Goal: Task Accomplishment & Management: Complete application form

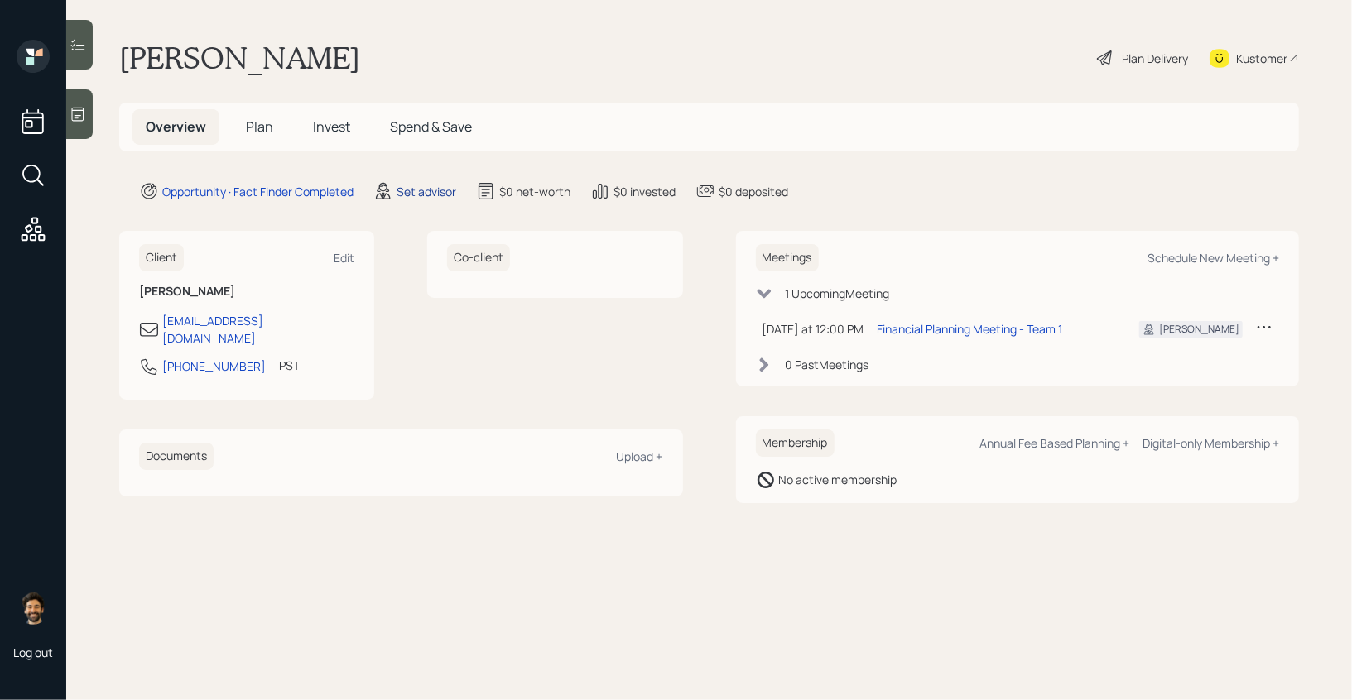
click at [425, 185] on div "Set advisor" at bounding box center [427, 191] width 60 height 17
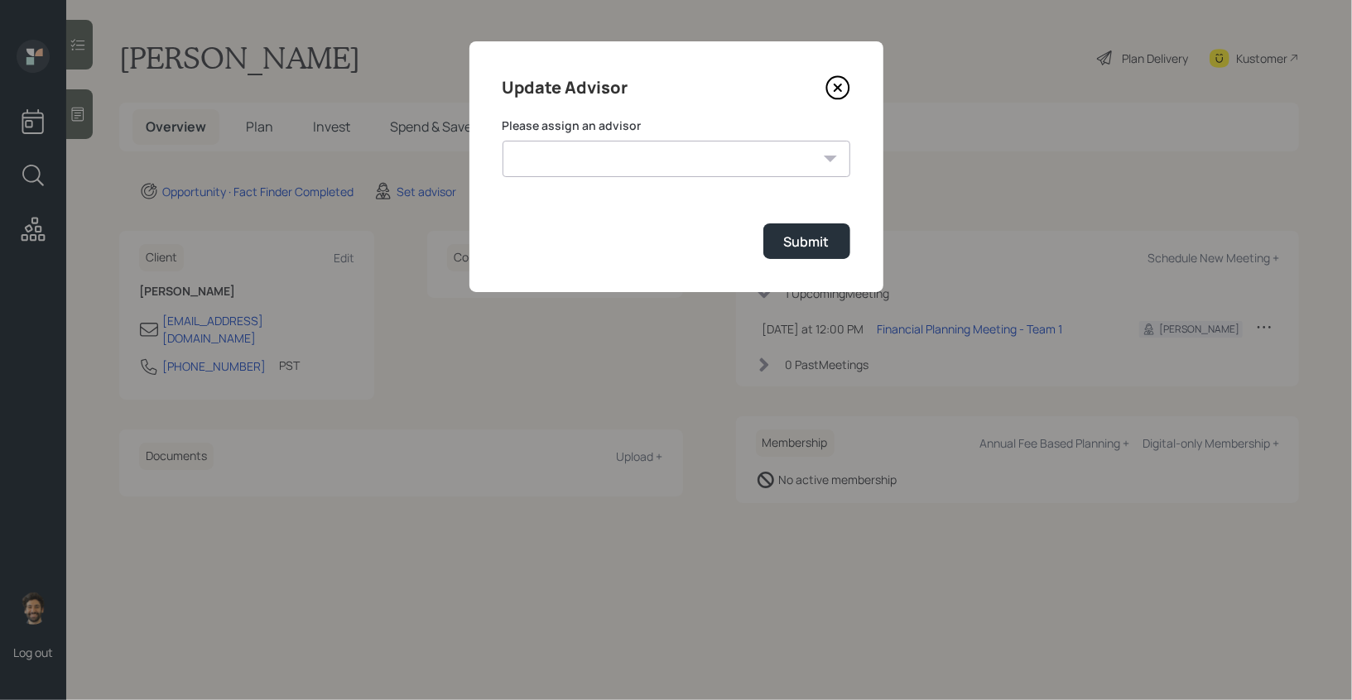
click at [562, 178] on form "Please assign an advisor Jonah Coleman Tyler End James DiStasi Treva Nostdahl E…" at bounding box center [676, 189] width 348 height 142
click at [555, 168] on select "Jonah Coleman Tyler End James DiStasi Treva Nostdahl Eric Schwartz Aleksandra S…" at bounding box center [676, 159] width 348 height 36
select select "f14b762f-c7c2-4b89-9227-8fa891345eea"
click at [502, 141] on select "Jonah Coleman Tyler End James DiStasi Treva Nostdahl Eric Schwartz Aleksandra S…" at bounding box center [676, 159] width 348 height 36
click at [802, 250] on div "Submit" at bounding box center [807, 242] width 46 height 18
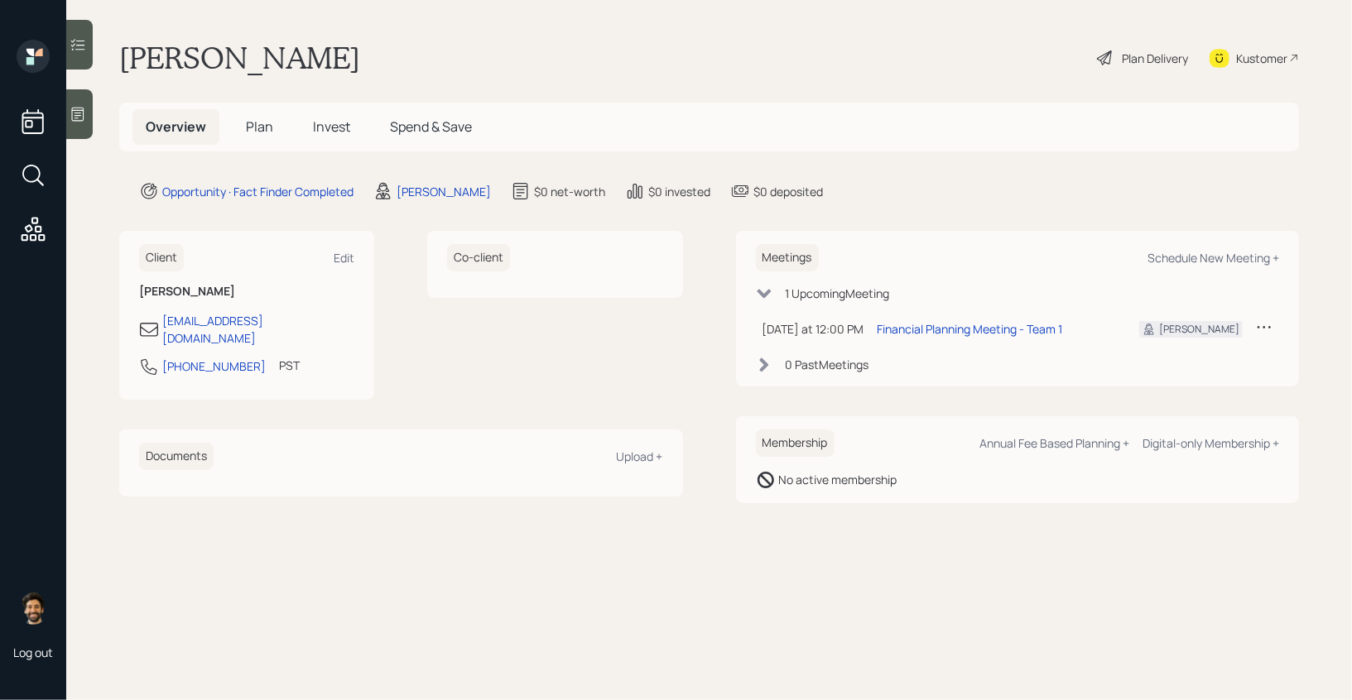
click at [255, 124] on span "Plan" at bounding box center [259, 127] width 27 height 18
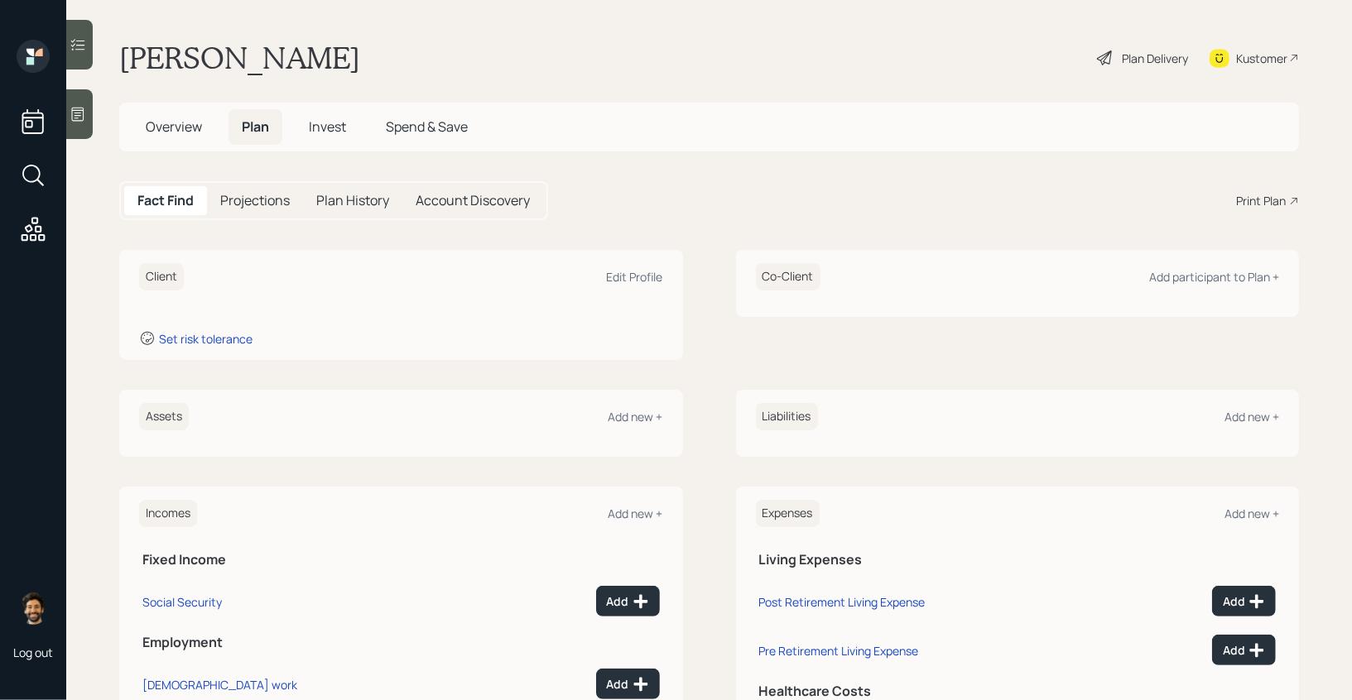
click at [80, 119] on icon at bounding box center [78, 114] width 17 height 17
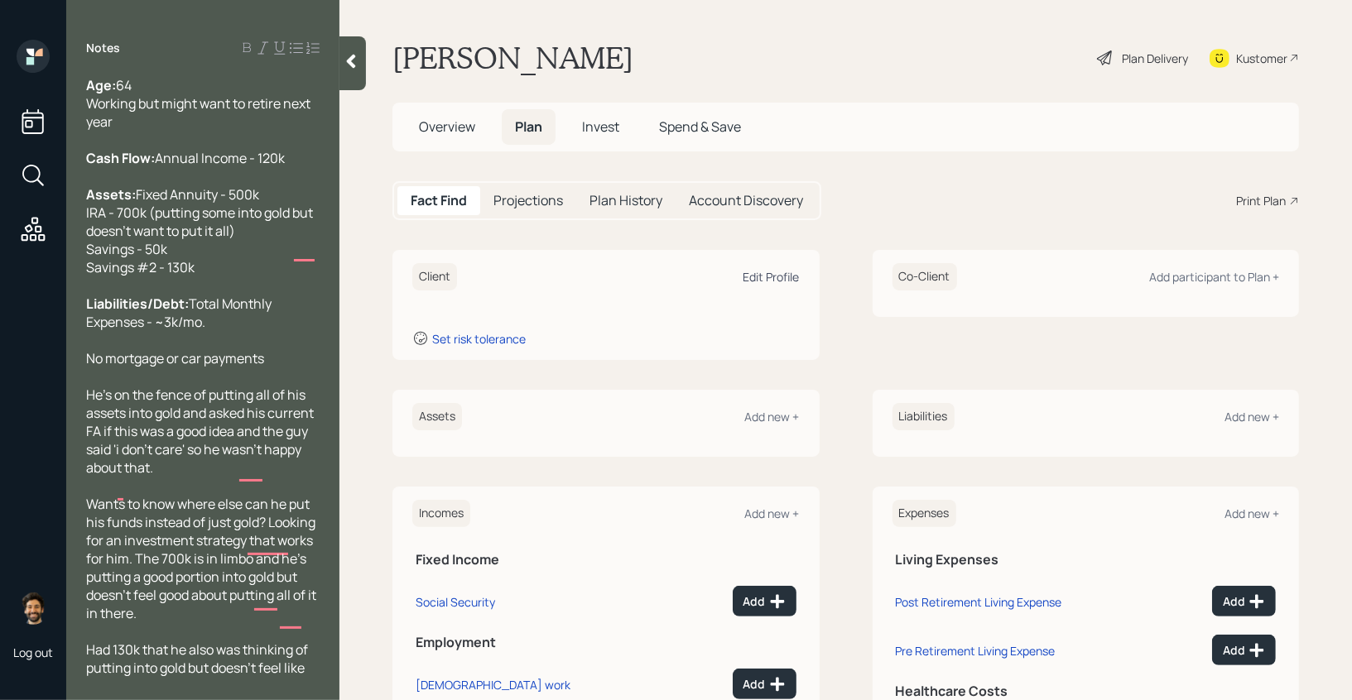
click at [781, 282] on div "Edit Profile" at bounding box center [771, 277] width 56 height 16
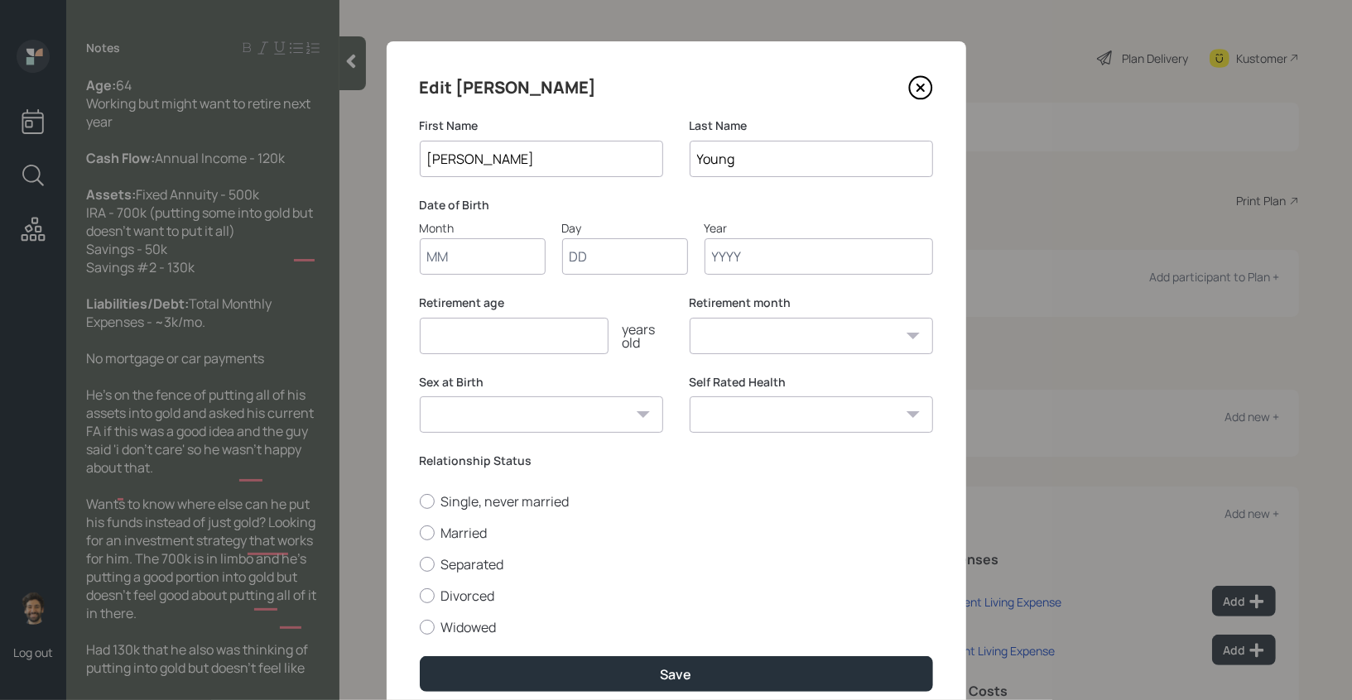
click at [480, 248] on input "Month" at bounding box center [483, 256] width 126 height 36
type input "01"
type input "1960"
select select "1"
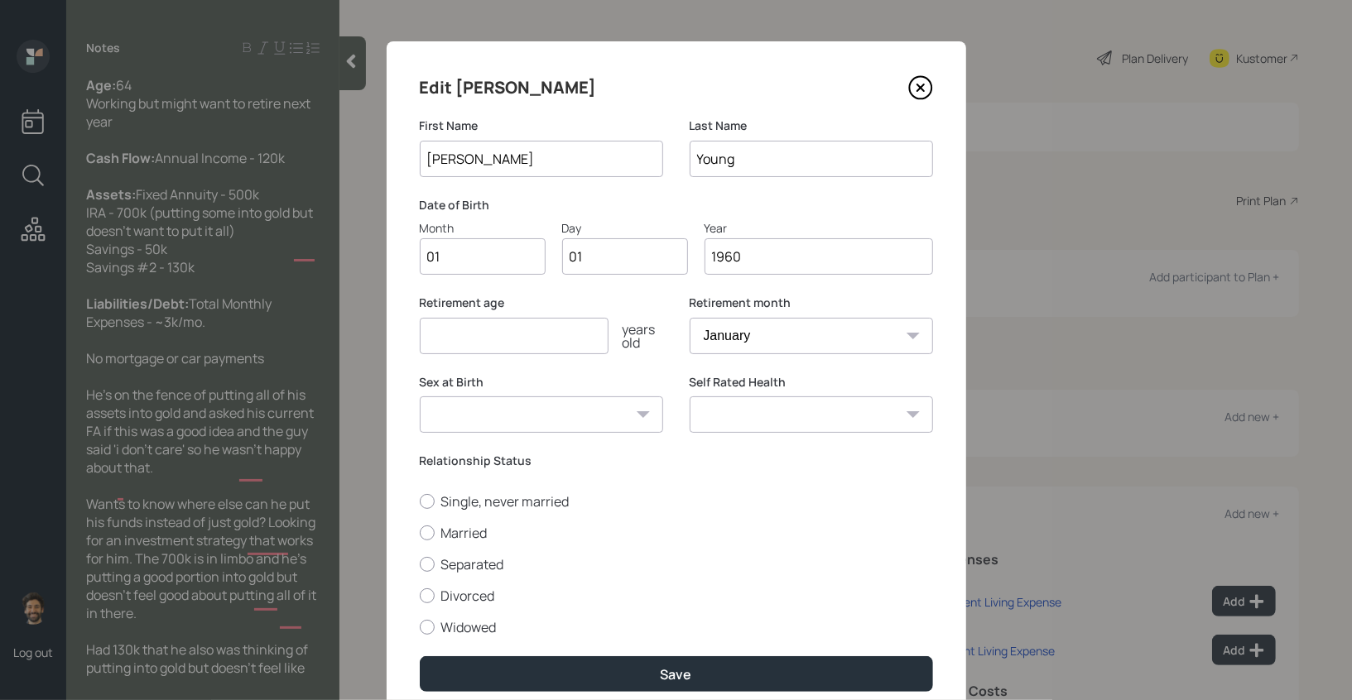
type input "1960"
click at [482, 347] on input "number" at bounding box center [514, 336] width 189 height 36
type input "65"
click at [451, 499] on label "Single, never married" at bounding box center [676, 502] width 513 height 18
click at [420, 501] on input "Single, never married" at bounding box center [419, 501] width 1 height 1
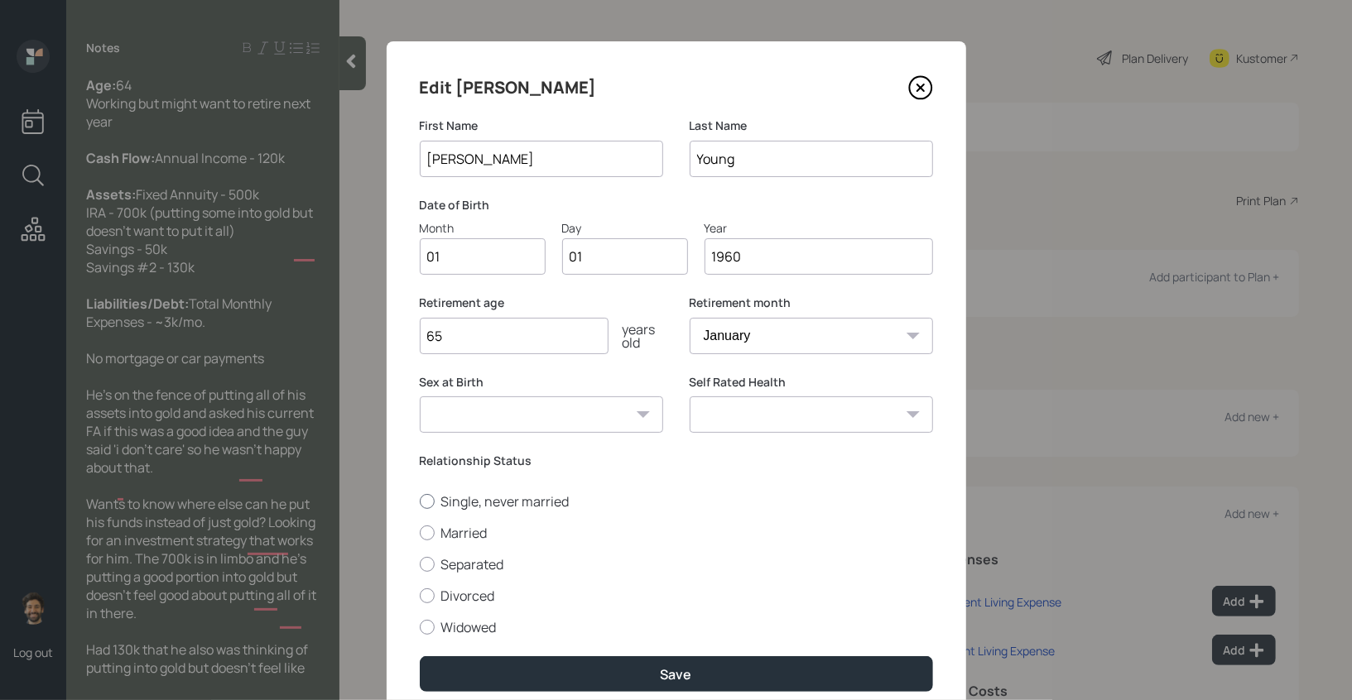
radio input "true"
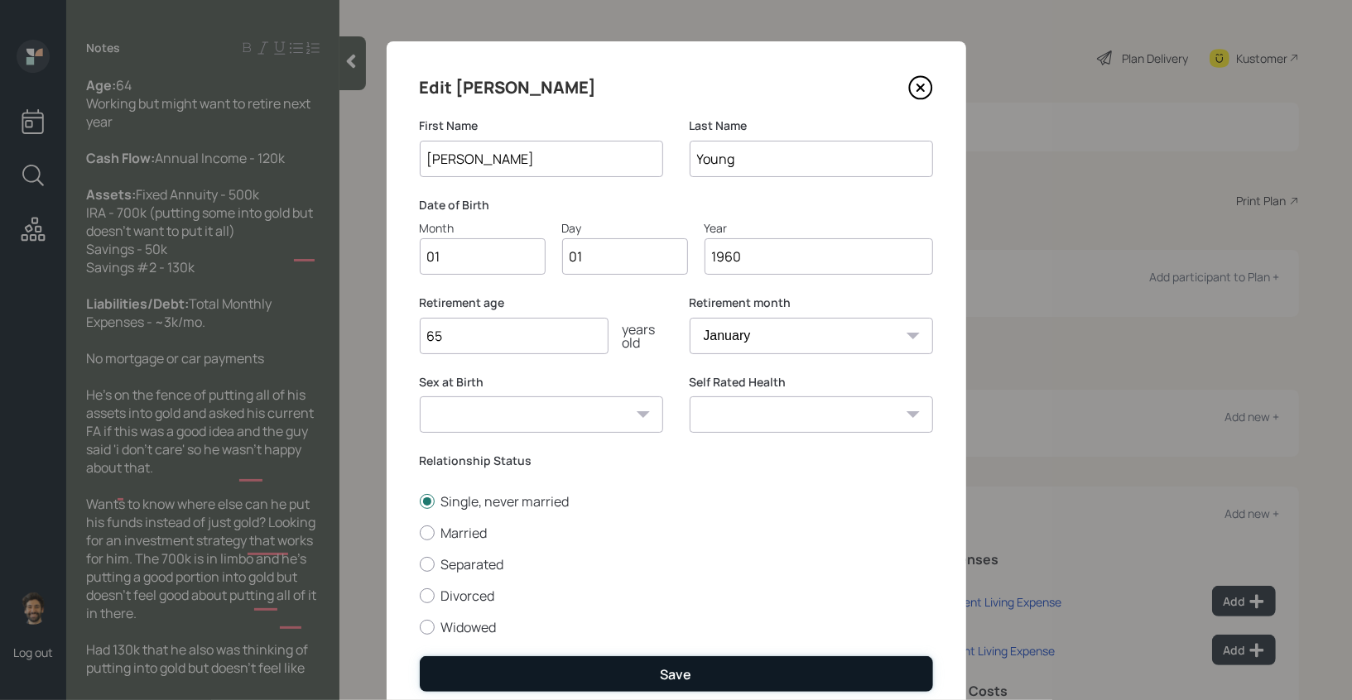
click at [469, 674] on button "Save" at bounding box center [676, 674] width 513 height 36
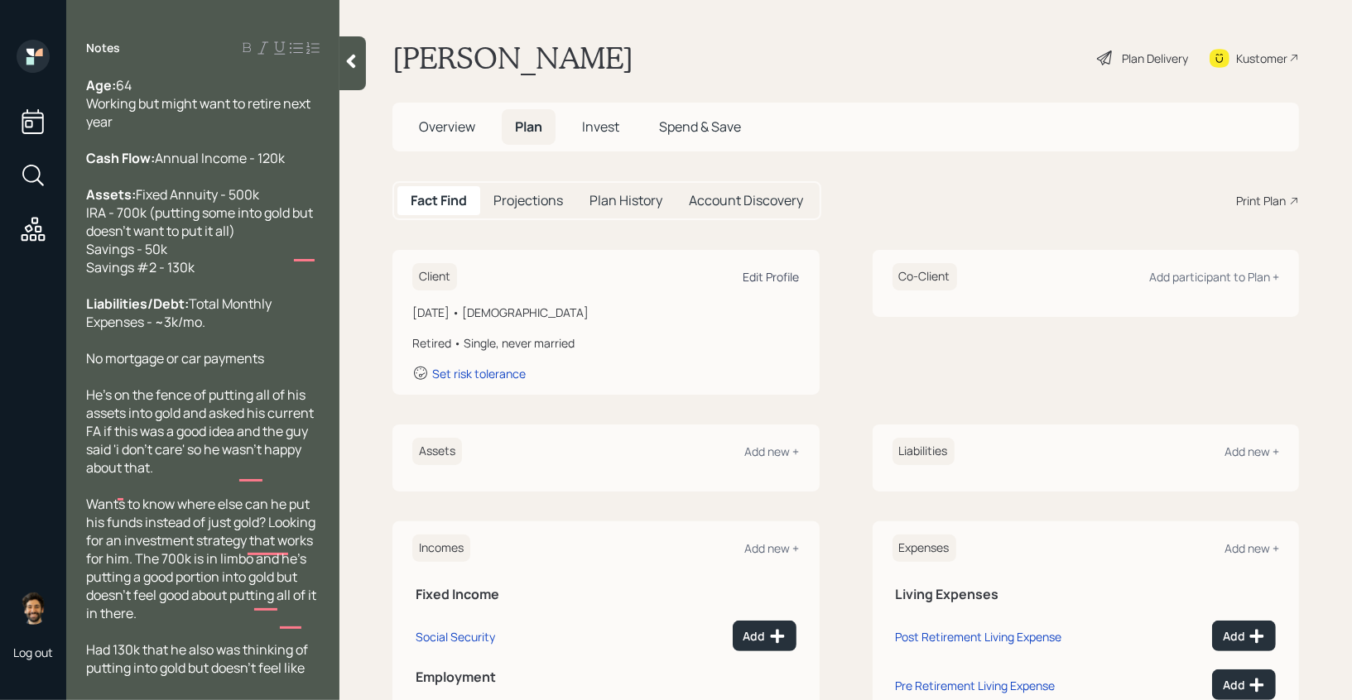
click at [792, 281] on div "Edit Profile" at bounding box center [771, 277] width 56 height 16
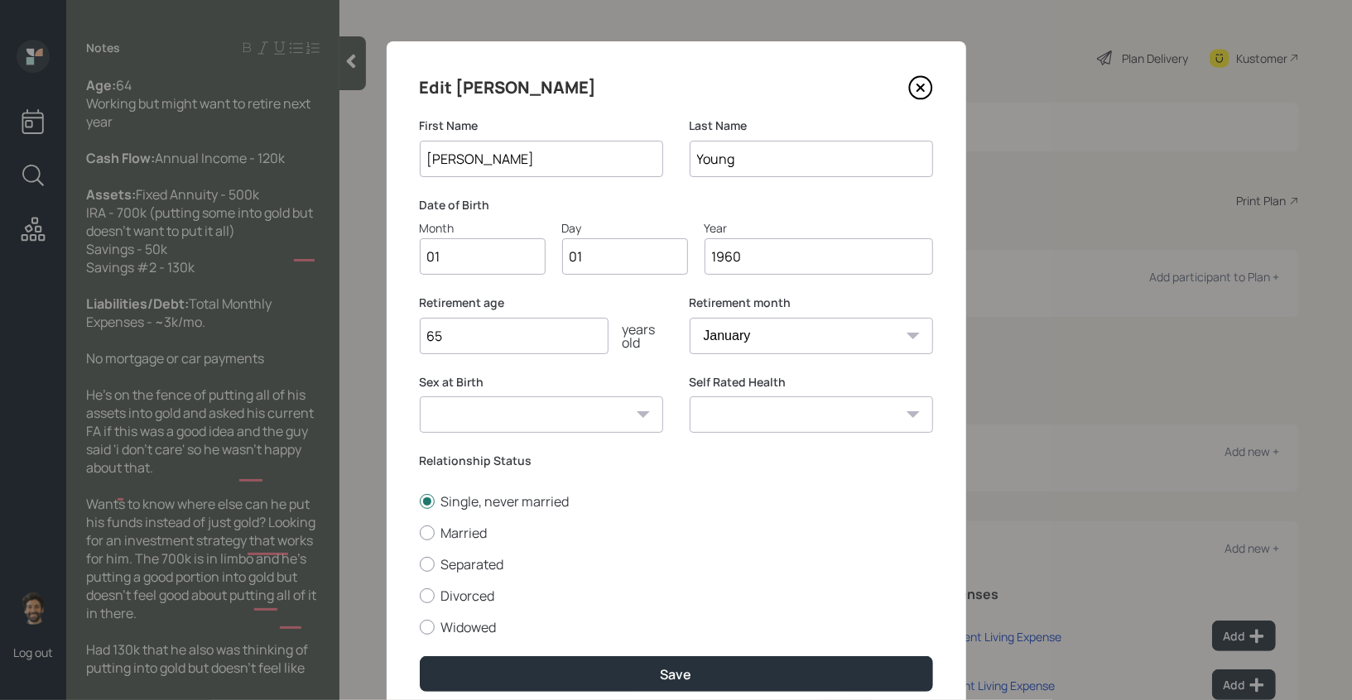
click at [786, 262] on input "1960" at bounding box center [818, 256] width 228 height 36
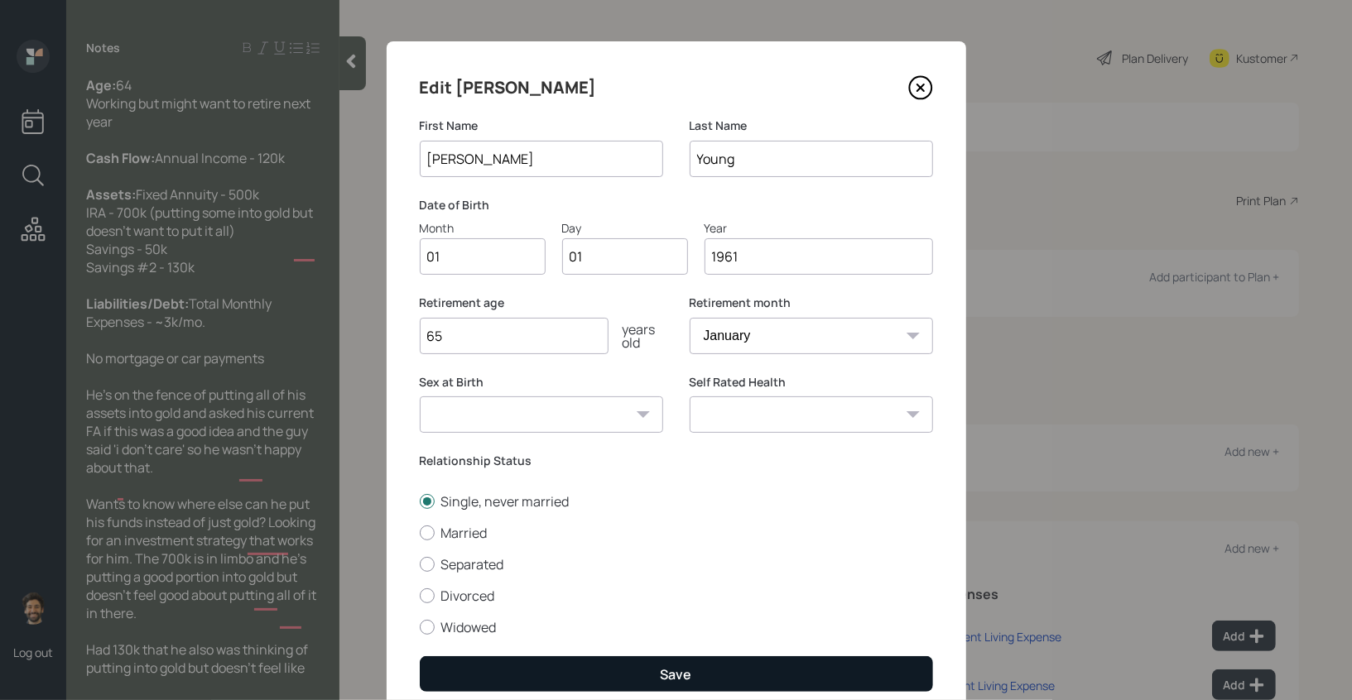
type input "1961"
click at [594, 672] on button "Save" at bounding box center [676, 674] width 513 height 36
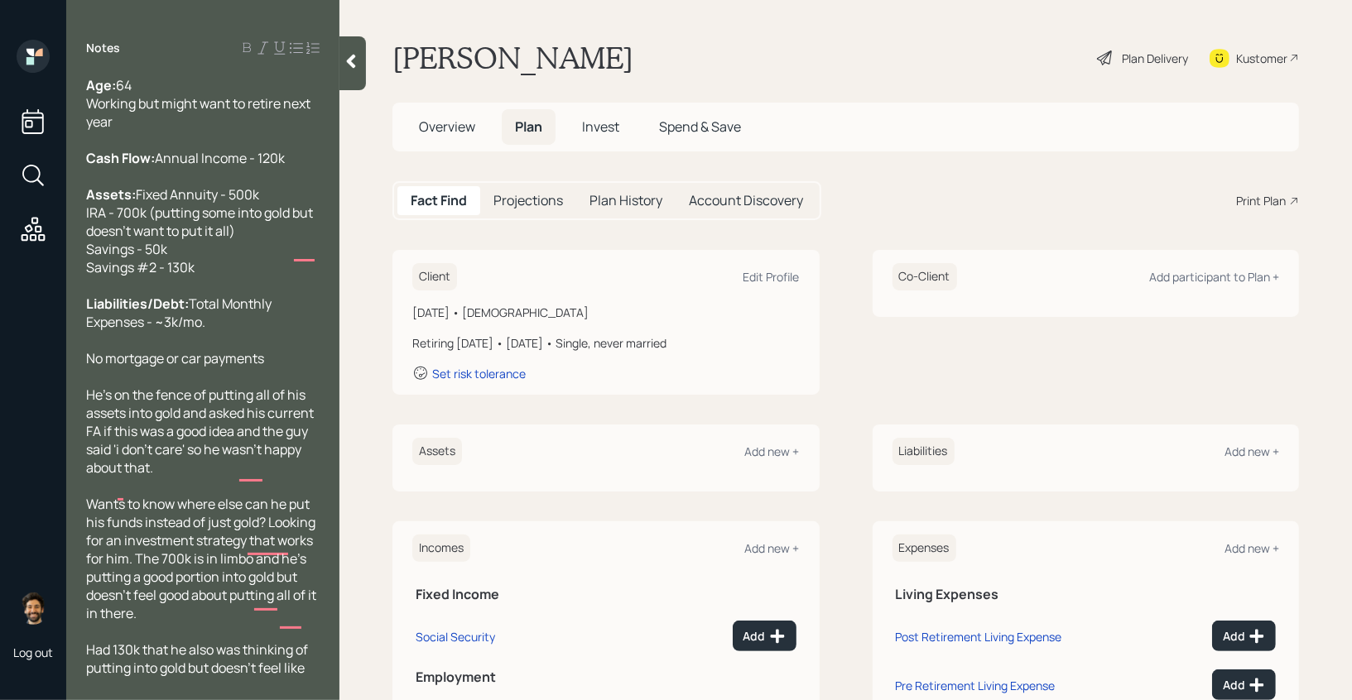
scroll to position [138, 0]
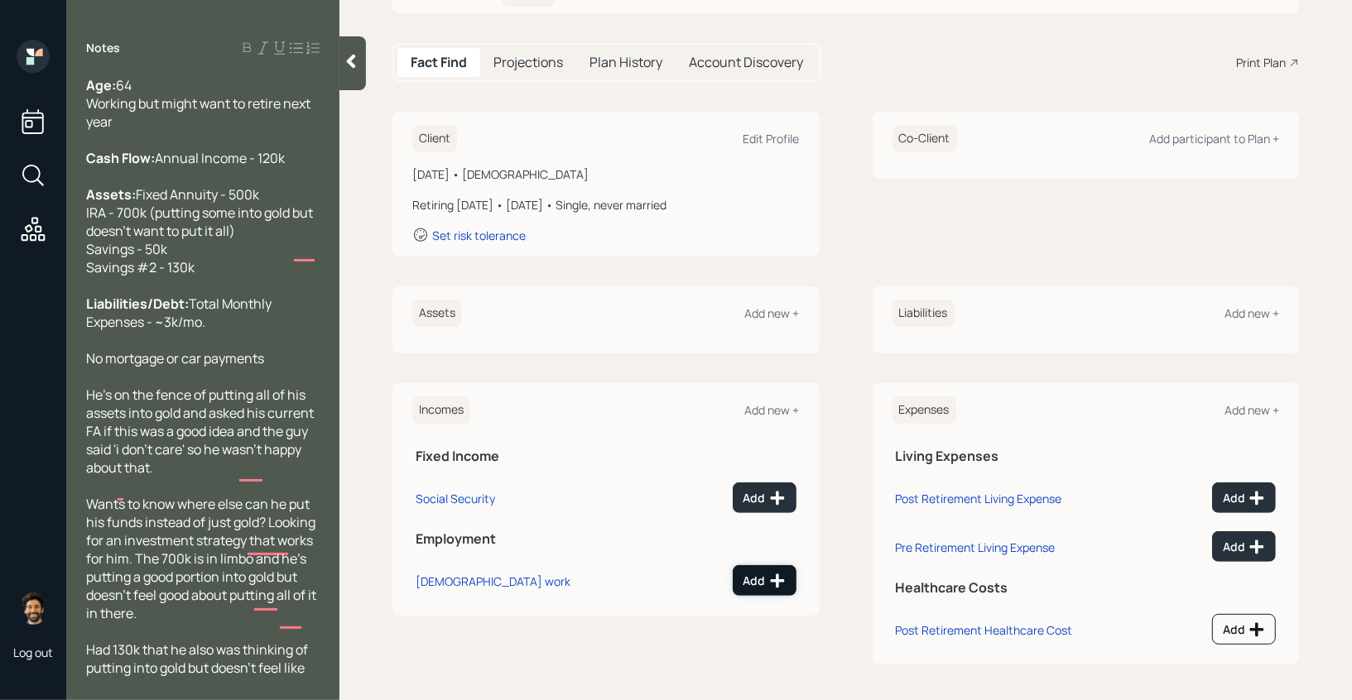
click at [754, 584] on div "Add" at bounding box center [764, 581] width 42 height 17
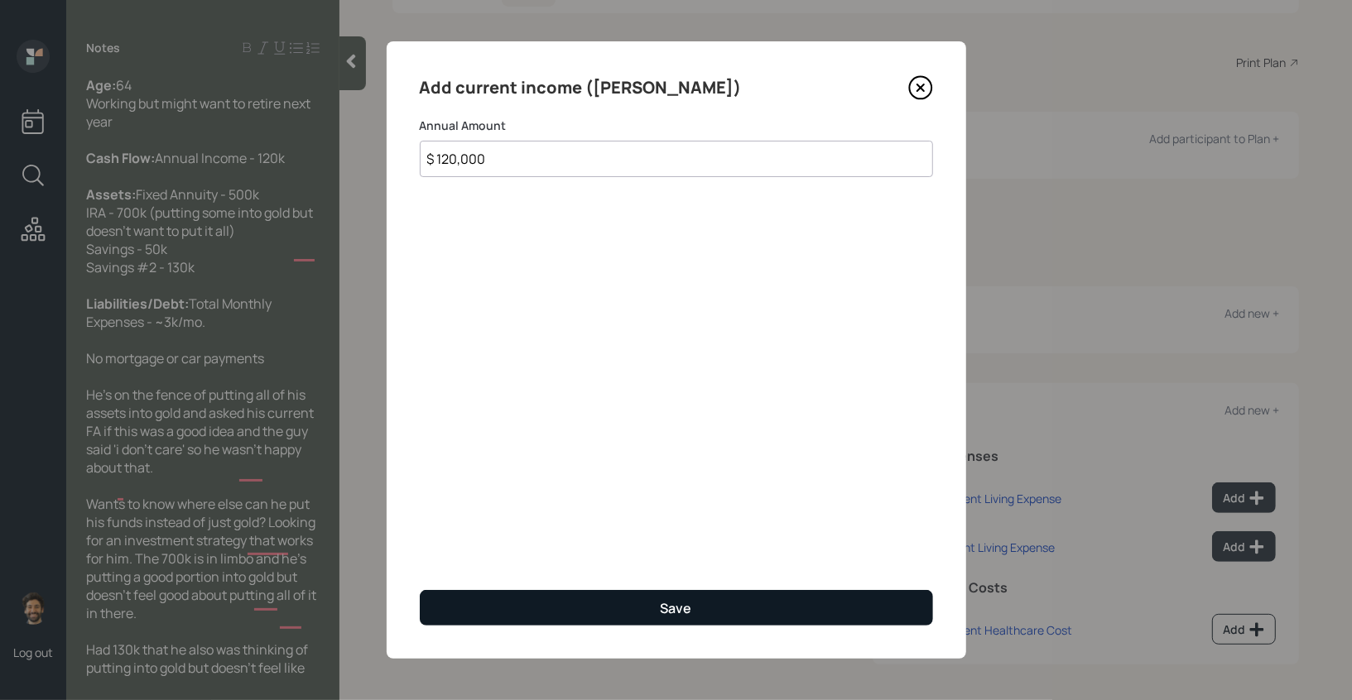
type input "$ 120,000"
click at [590, 602] on button "Save" at bounding box center [676, 608] width 513 height 36
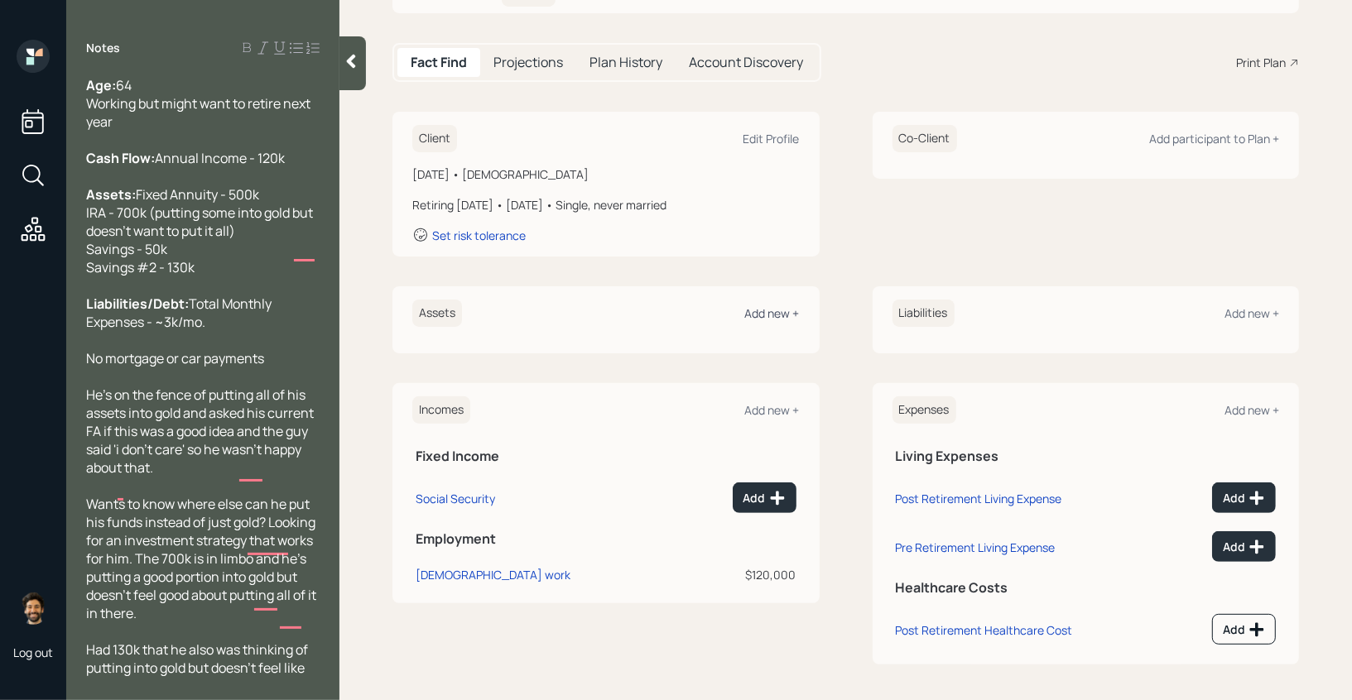
click at [761, 310] on div "Add new +" at bounding box center [772, 313] width 55 height 16
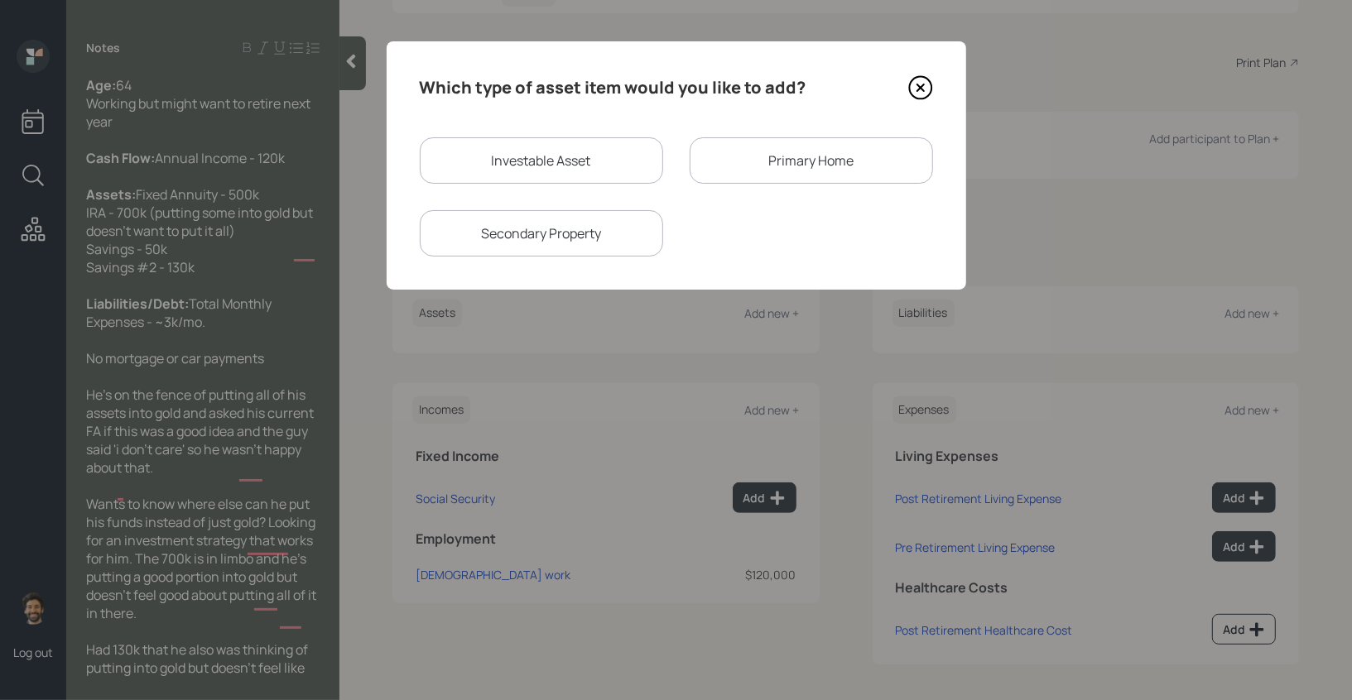
click at [480, 154] on div "Investable Asset" at bounding box center [541, 160] width 243 height 46
select select "taxable"
select select "balanced"
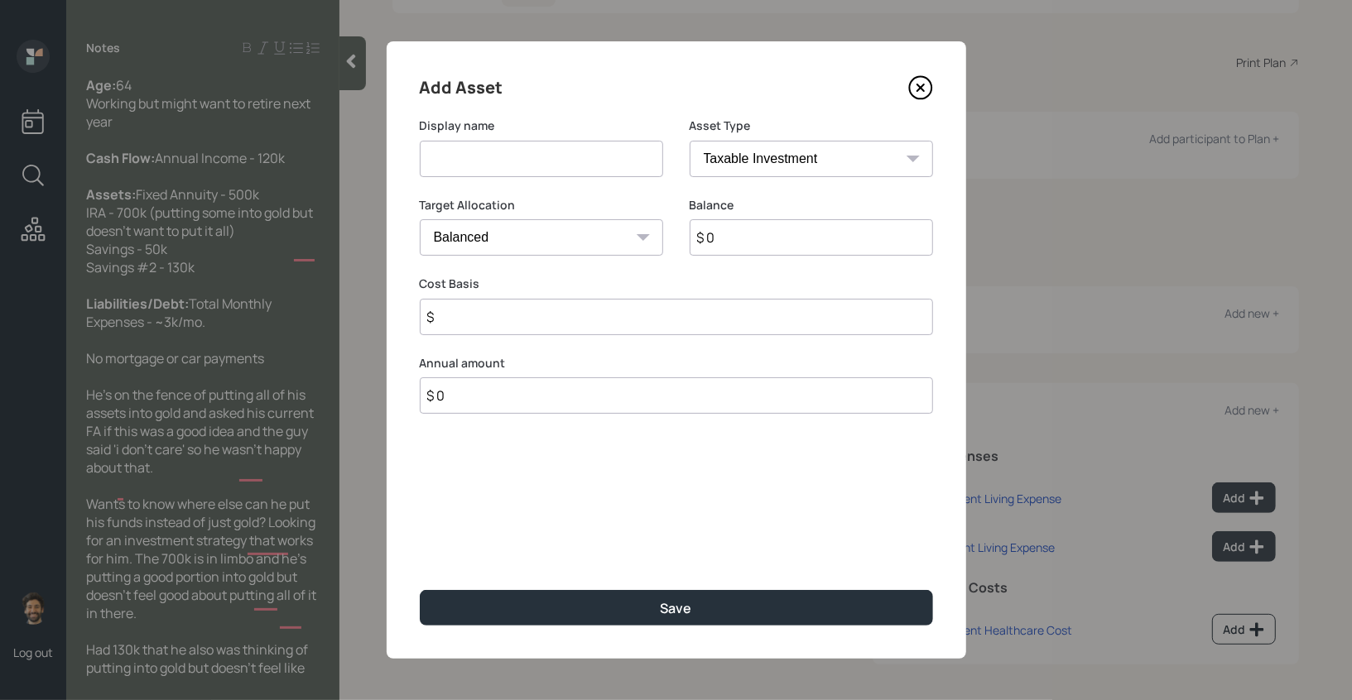
click at [471, 158] on input at bounding box center [541, 159] width 243 height 36
type input "Fixed Annuity"
click at [734, 237] on input "$ 0" at bounding box center [811, 237] width 243 height 36
type input "$ 500,000"
click at [717, 157] on select "SEP IRA IRA Roth IRA 401(k) Roth 401(k) 403(b) Roth 403(b) 457(b) Roth 457(b) H…" at bounding box center [811, 159] width 243 height 36
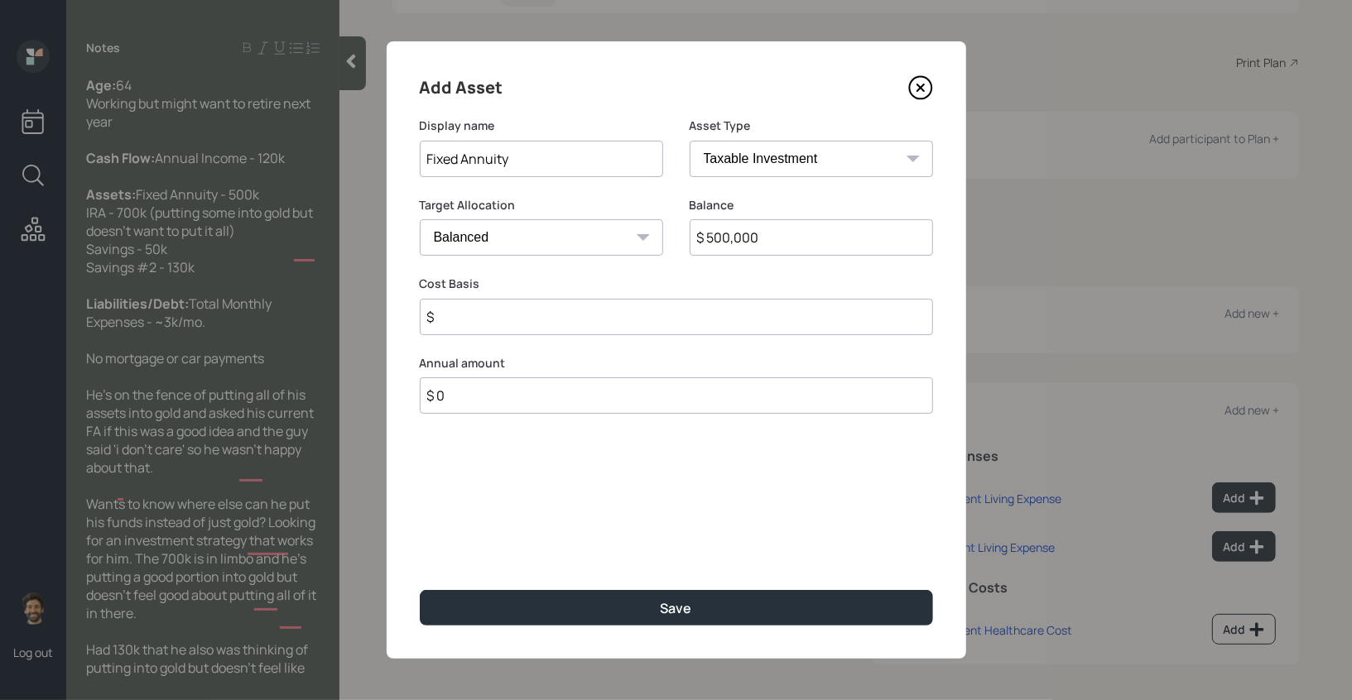
select select "ira"
click at [690, 141] on select "SEP IRA IRA Roth IRA 401(k) Roth 401(k) 403(b) Roth 403(b) 457(b) Roth 457(b) H…" at bounding box center [811, 159] width 243 height 36
click at [479, 301] on input "$" at bounding box center [676, 317] width 513 height 36
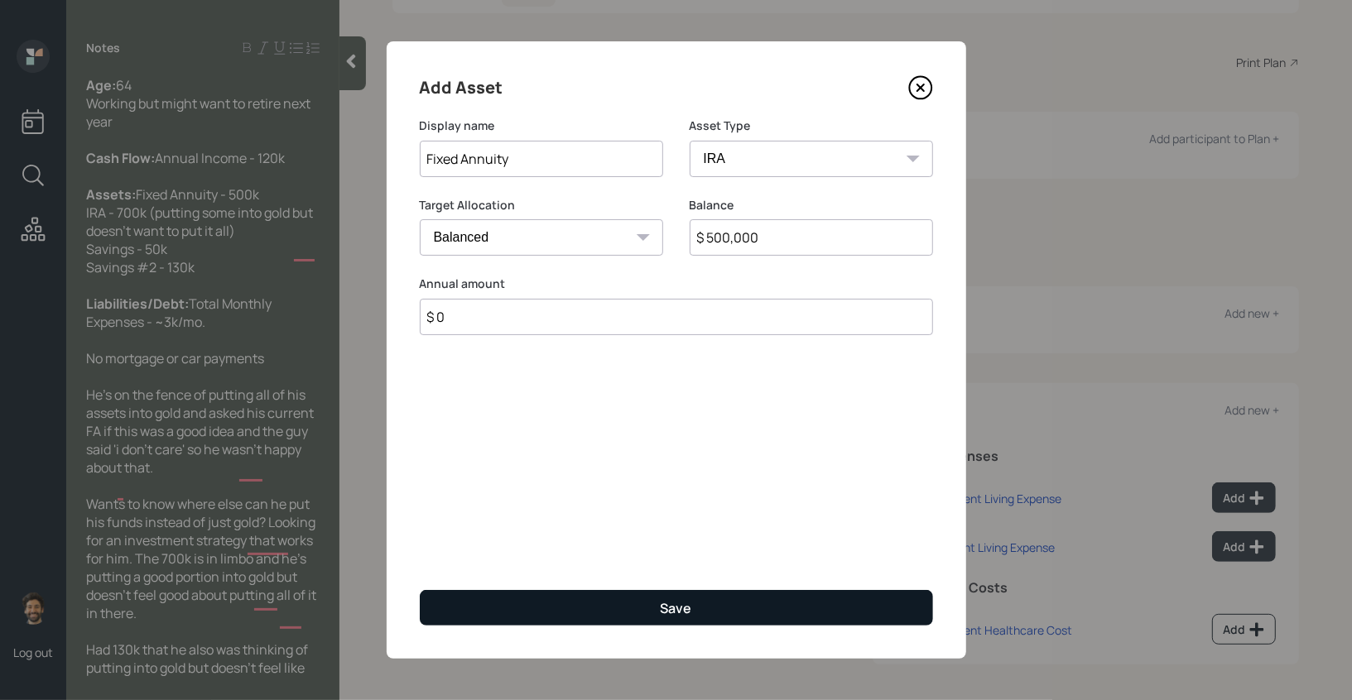
type input "$ 0"
click at [559, 611] on button "Save" at bounding box center [676, 608] width 513 height 36
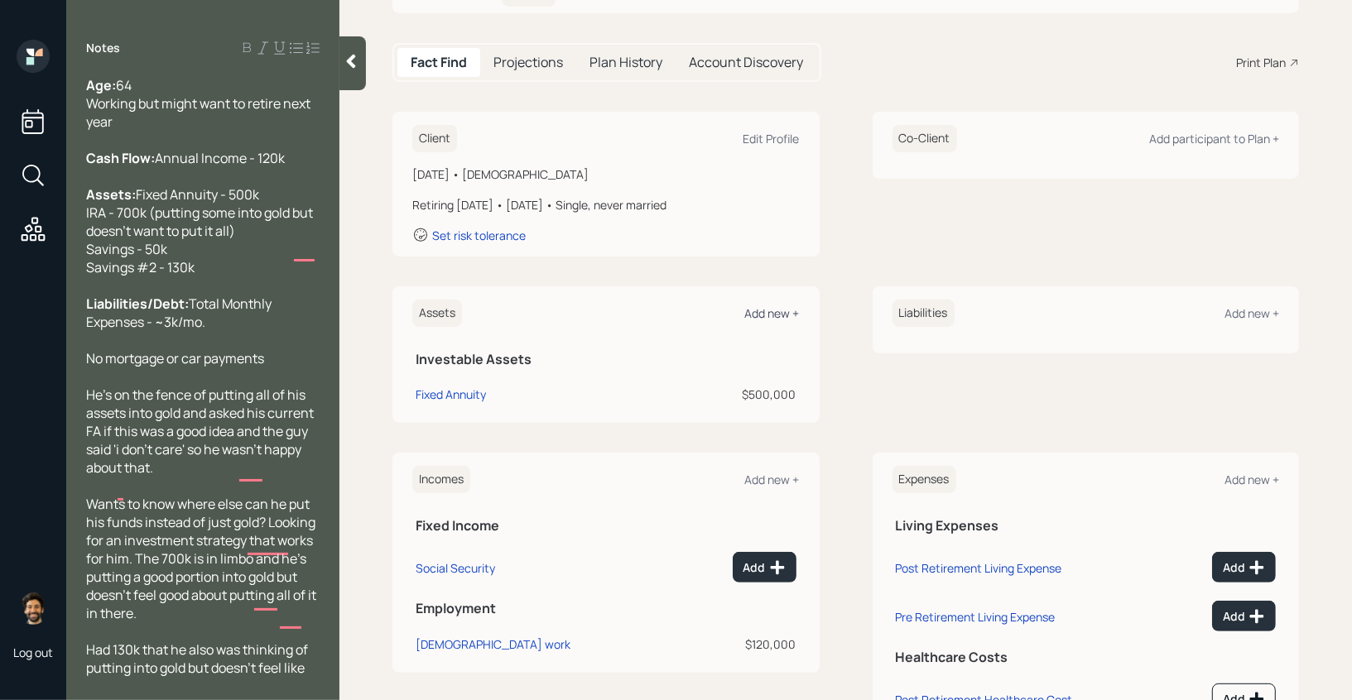
click at [789, 306] on div "Add new +" at bounding box center [772, 313] width 55 height 16
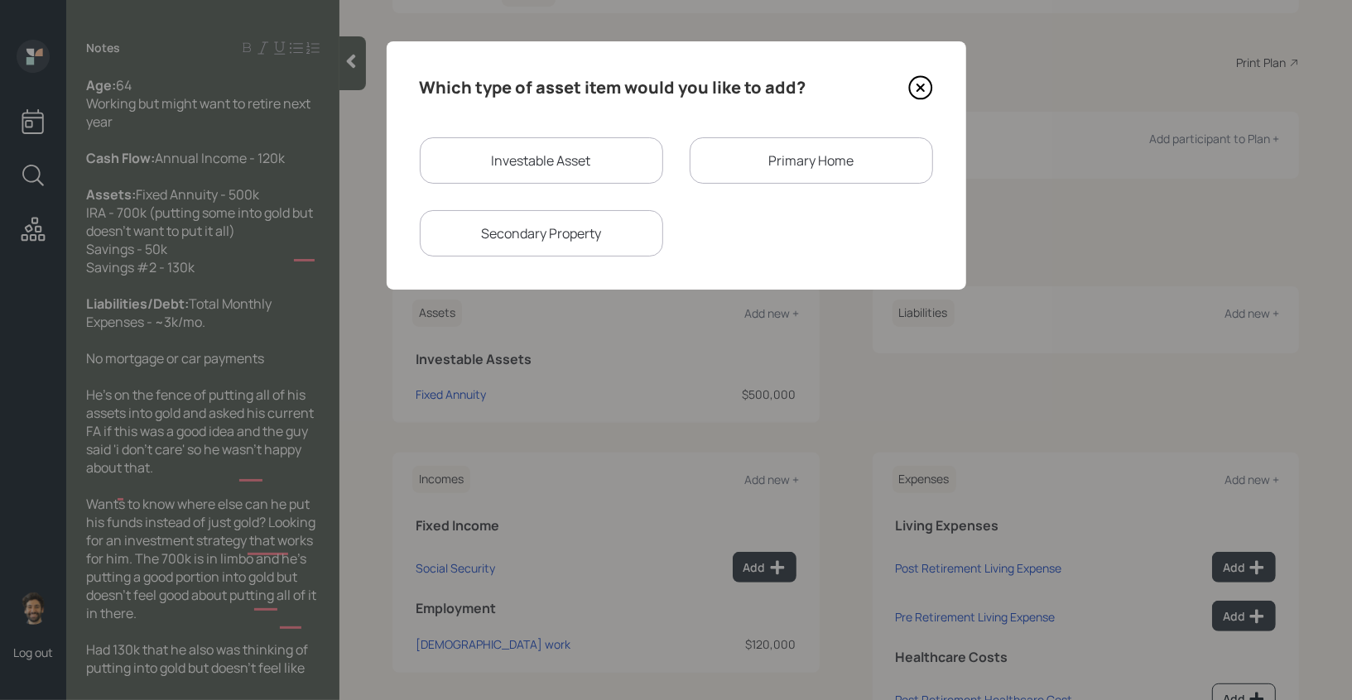
click at [511, 162] on div "Investable Asset" at bounding box center [541, 160] width 243 height 46
select select "taxable"
select select "balanced"
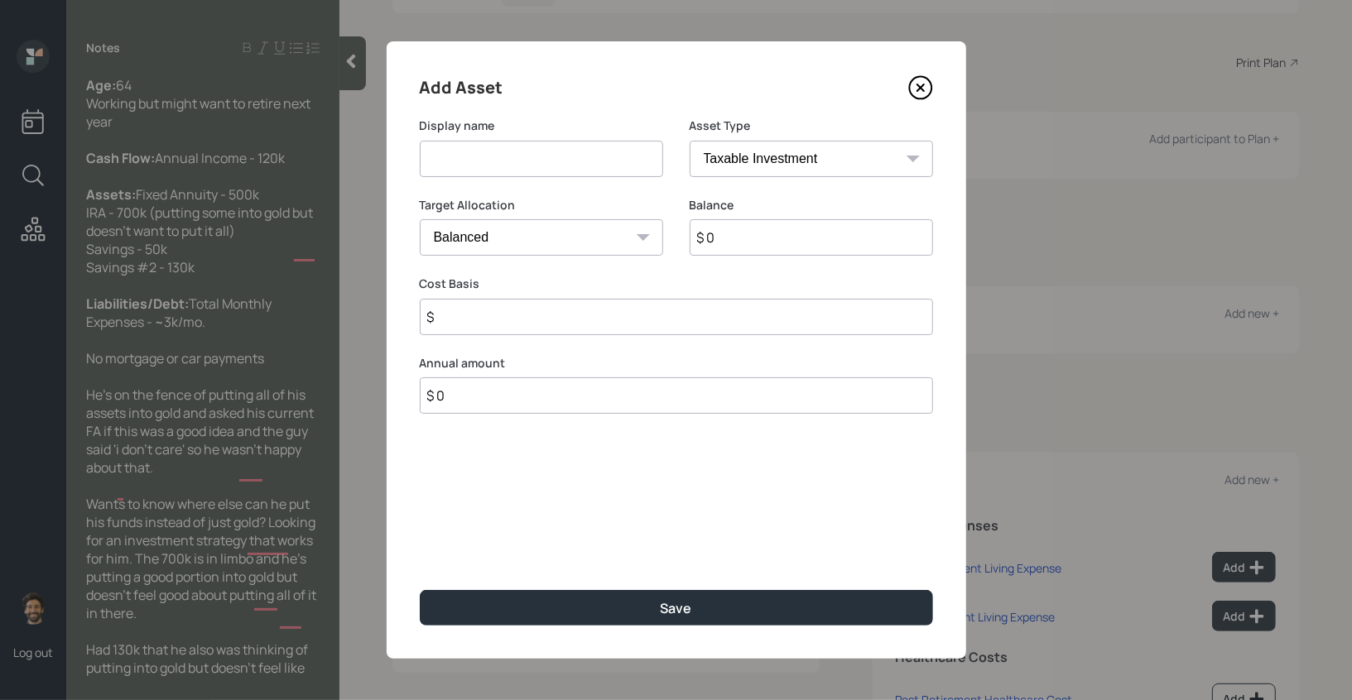
click at [484, 164] on input at bounding box center [541, 159] width 243 height 36
type input "IRA"
click at [763, 238] on input "$ 0" at bounding box center [811, 237] width 243 height 36
type input "$ 700,000"
click at [731, 149] on select "SEP IRA IRA Roth IRA 401(k) Roth 401(k) 403(b) Roth 403(b) 457(b) Roth 457(b) H…" at bounding box center [811, 159] width 243 height 36
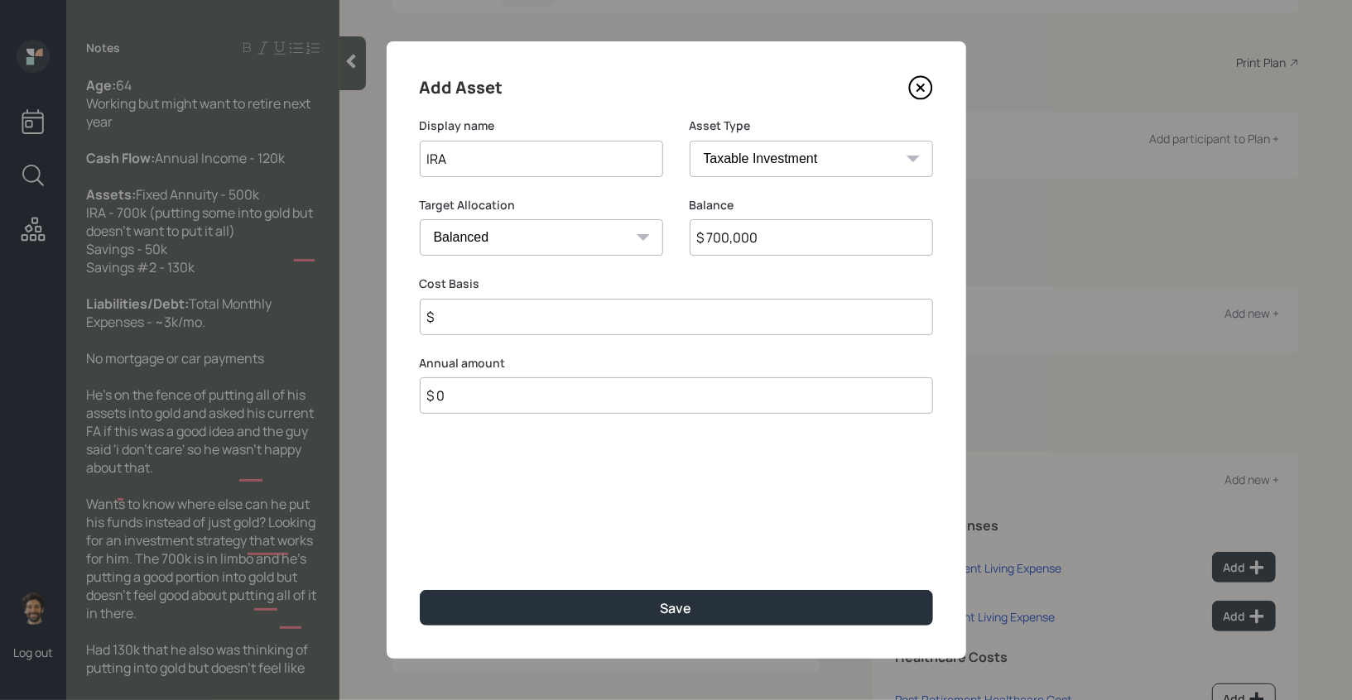
select select "ira"
click at [690, 141] on select "SEP IRA IRA Roth IRA 401(k) Roth 401(k) 403(b) Roth 403(b) 457(b) Roth 457(b) H…" at bounding box center [811, 159] width 243 height 36
click at [458, 328] on input "$" at bounding box center [676, 317] width 513 height 36
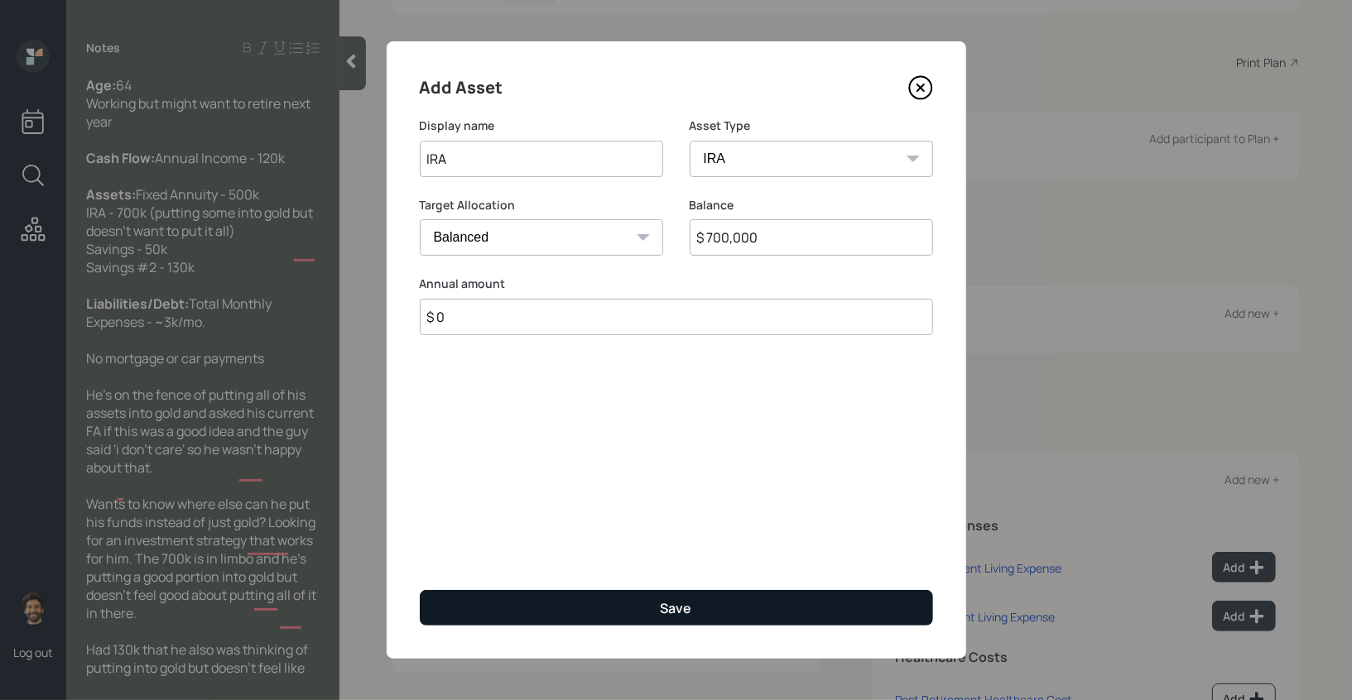
type input "$ 0"
click at [452, 604] on button "Save" at bounding box center [676, 608] width 513 height 36
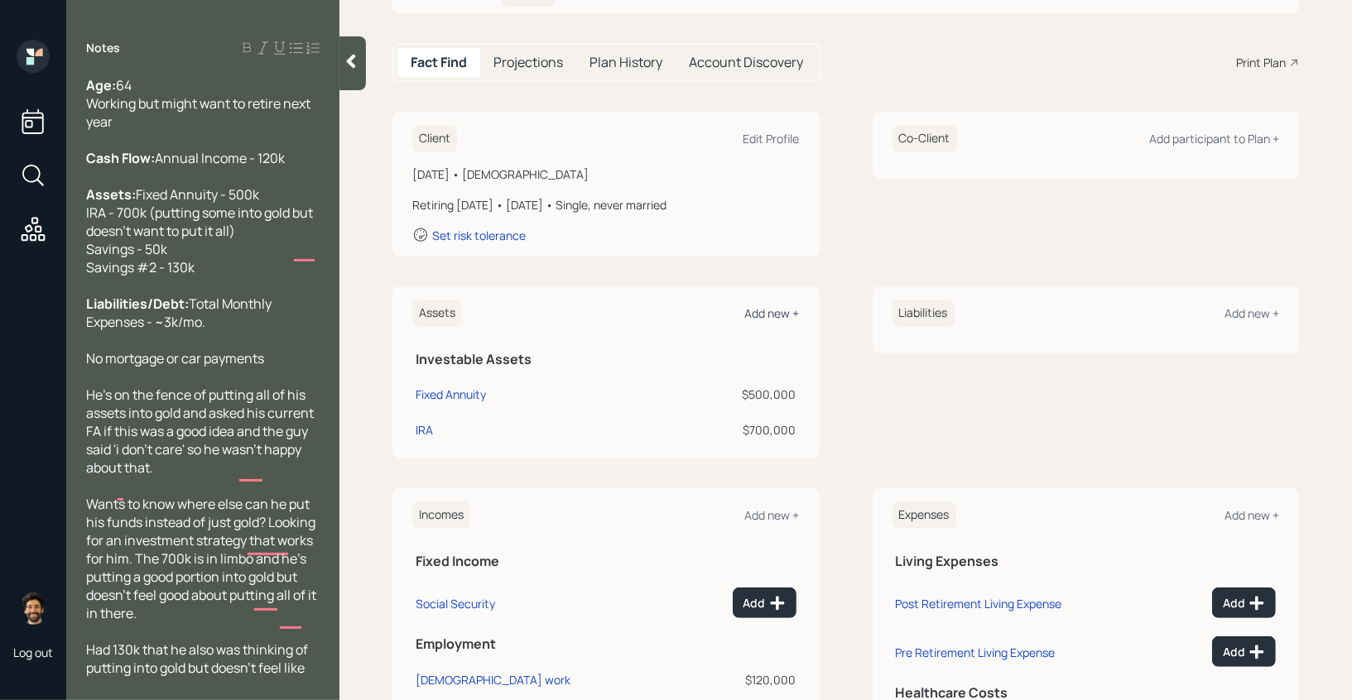
click at [771, 312] on div "Add new +" at bounding box center [772, 313] width 55 height 16
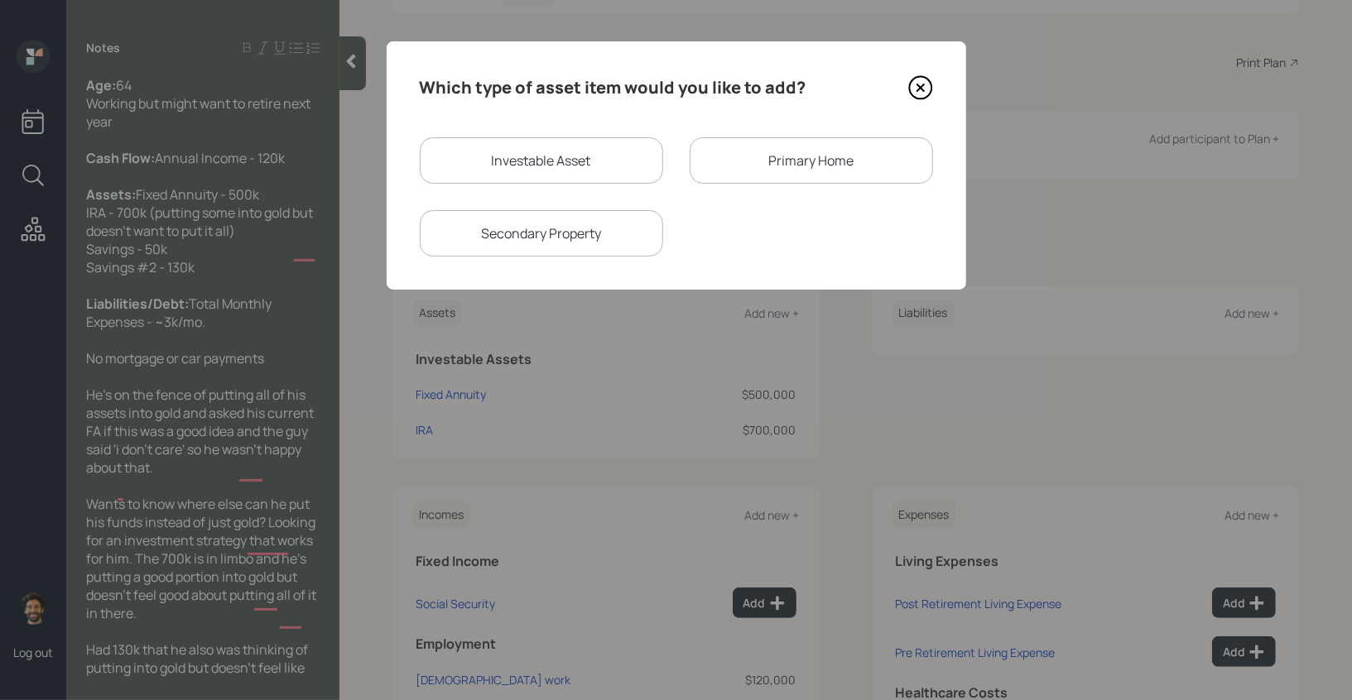
click at [474, 147] on div "Investable Asset" at bounding box center [541, 160] width 243 height 46
select select "taxable"
select select "balanced"
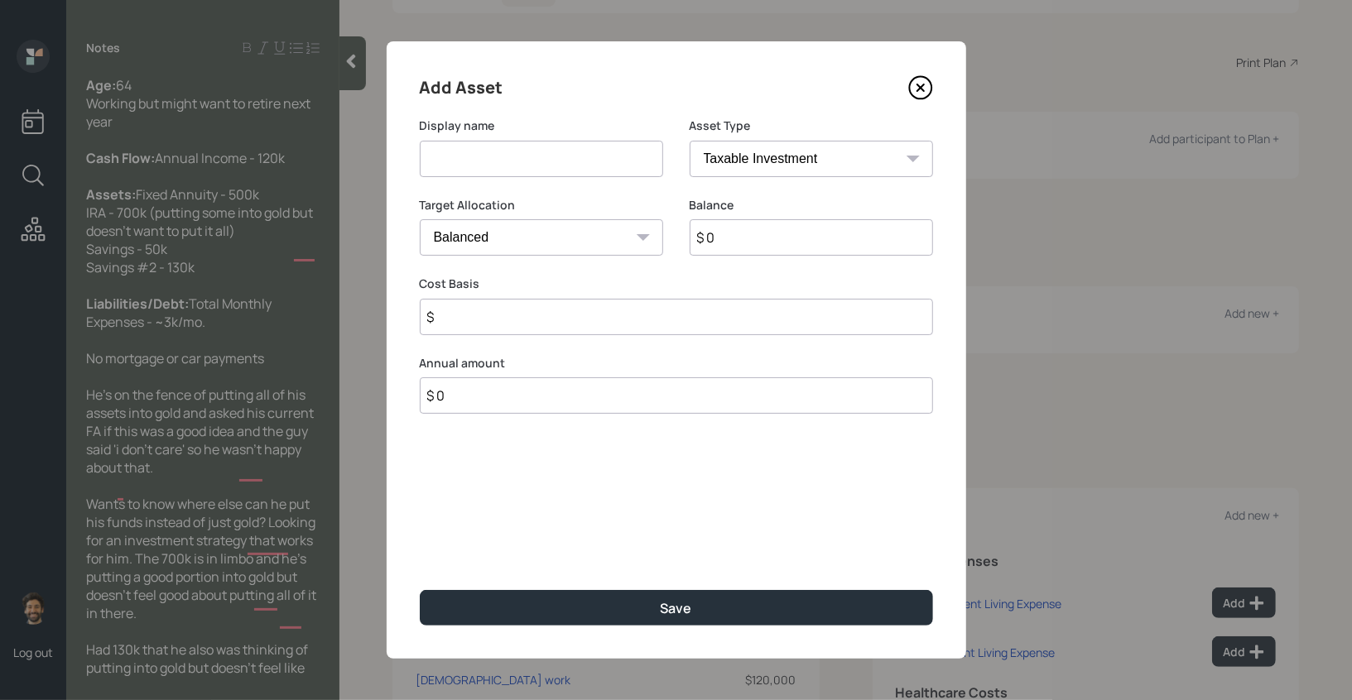
click at [466, 168] on input at bounding box center [541, 159] width 243 height 36
type input "Savings (2)"
click at [732, 236] on input "$ 0" at bounding box center [811, 237] width 243 height 36
type input "$ 180,000"
click at [714, 157] on select "SEP IRA IRA Roth IRA 401(k) Roth 401(k) 403(b) Roth 403(b) 457(b) Roth 457(b) H…" at bounding box center [811, 159] width 243 height 36
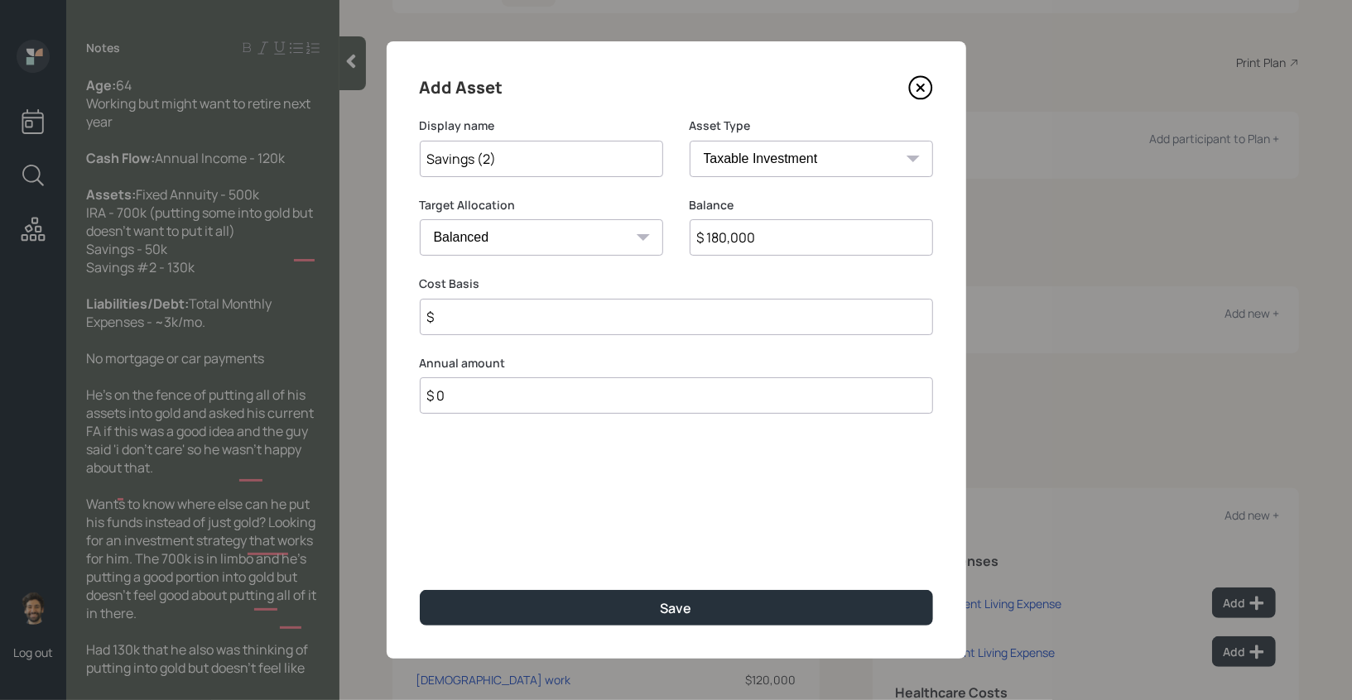
select select "emergency_fund"
click at [690, 141] on select "SEP IRA IRA Roth IRA 401(k) Roth 401(k) 403(b) Roth 403(b) 457(b) Roth 457(b) H…" at bounding box center [811, 159] width 243 height 36
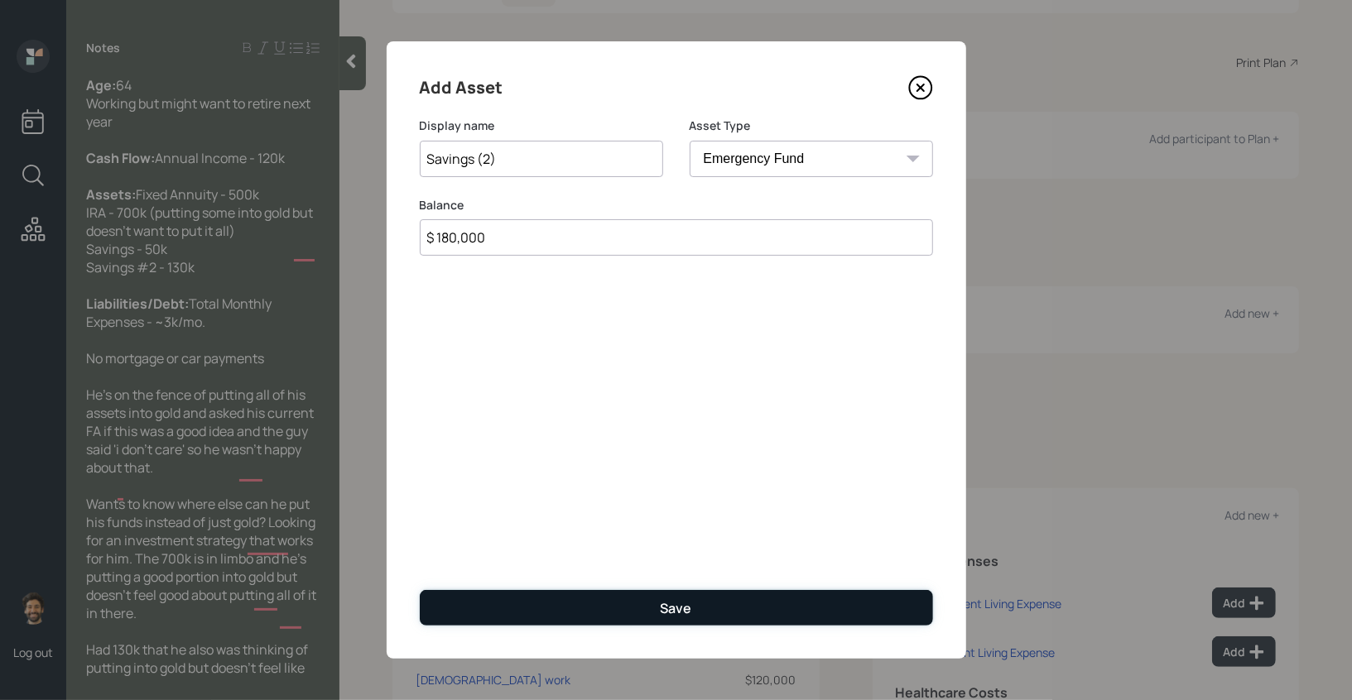
click at [450, 600] on button "Save" at bounding box center [676, 608] width 513 height 36
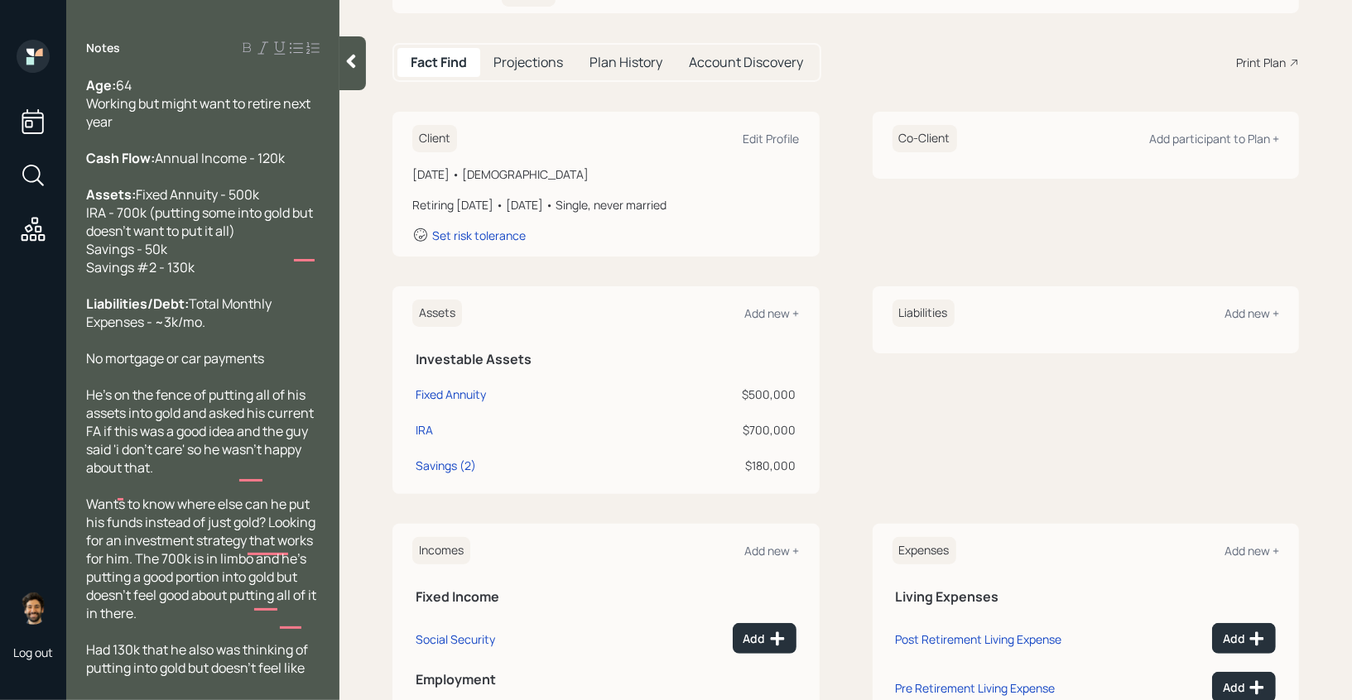
scroll to position [280, 0]
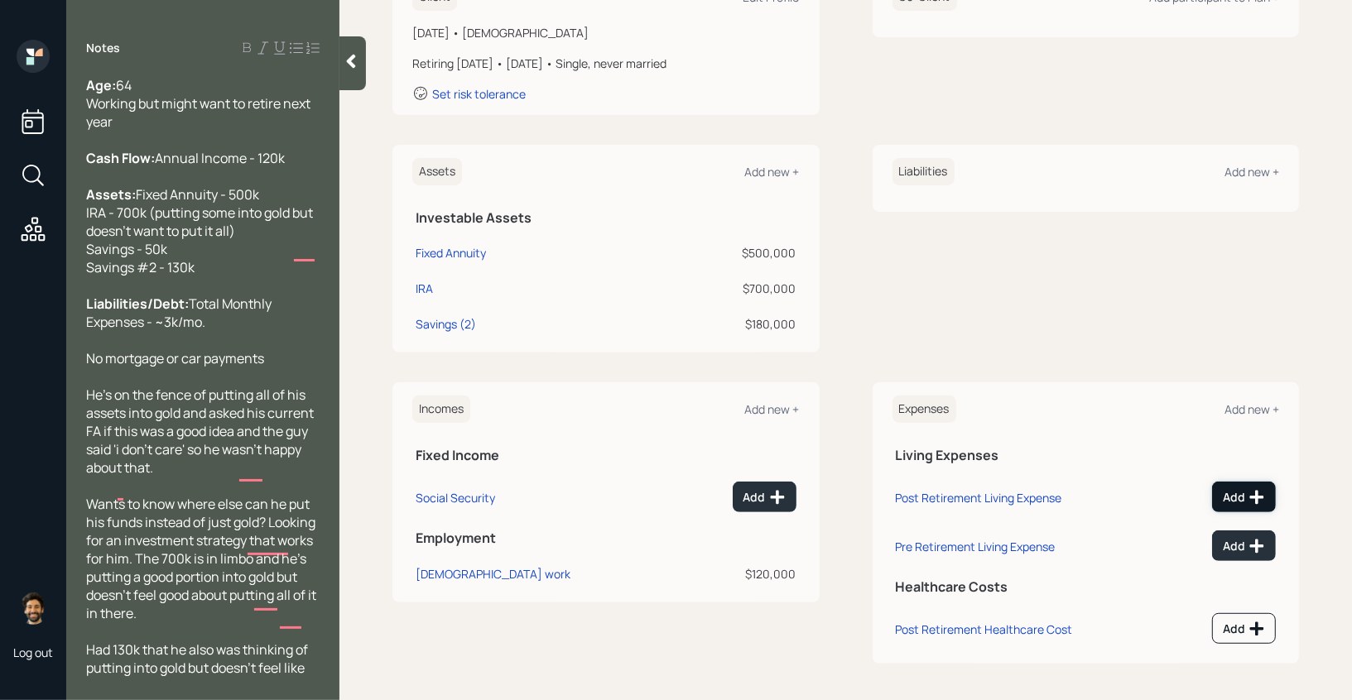
click at [1228, 484] on button "Add" at bounding box center [1244, 497] width 64 height 31
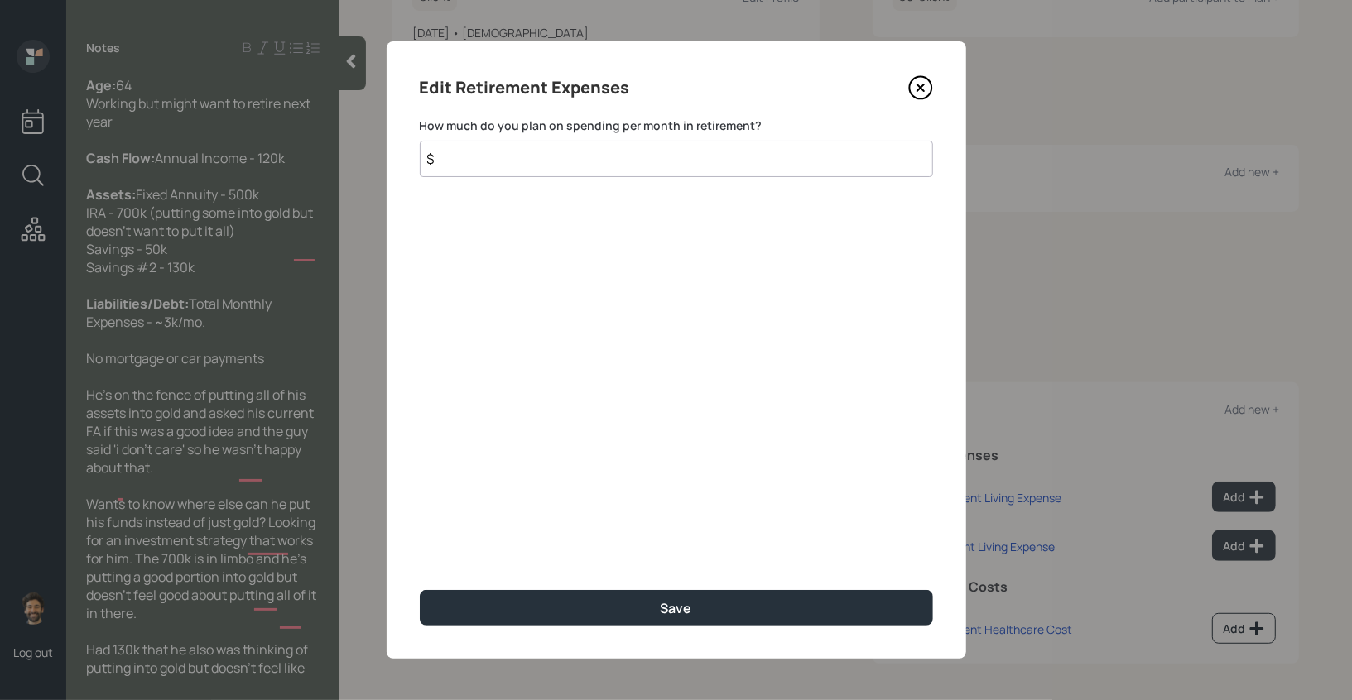
click at [666, 171] on input "$" at bounding box center [676, 159] width 513 height 36
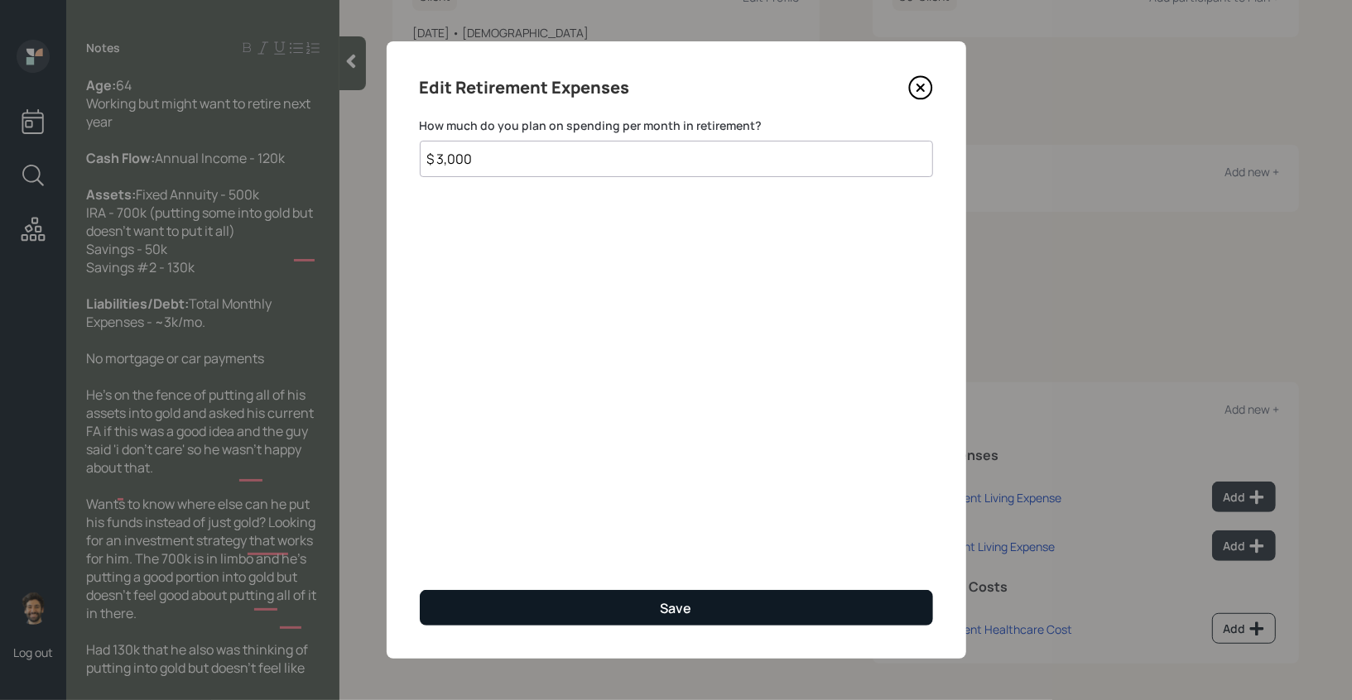
type input "$ 3,000"
click at [632, 615] on button "Save" at bounding box center [676, 608] width 513 height 36
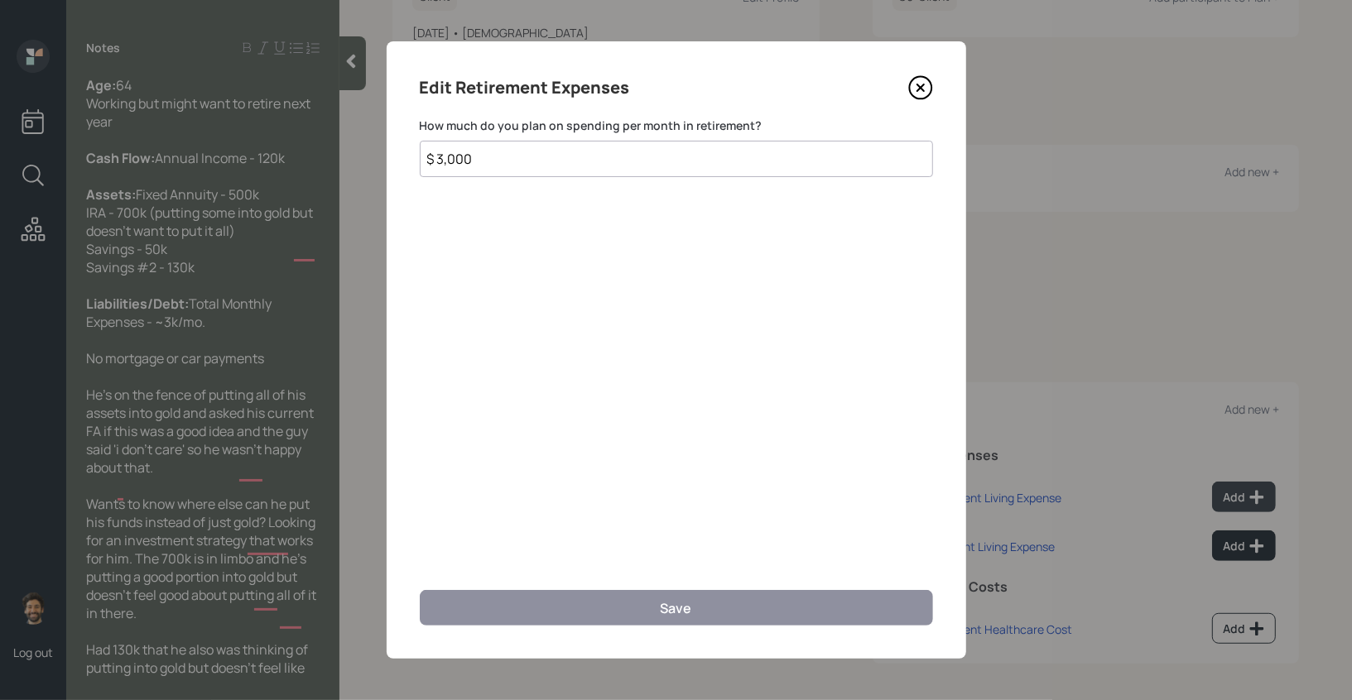
scroll to position [268, 0]
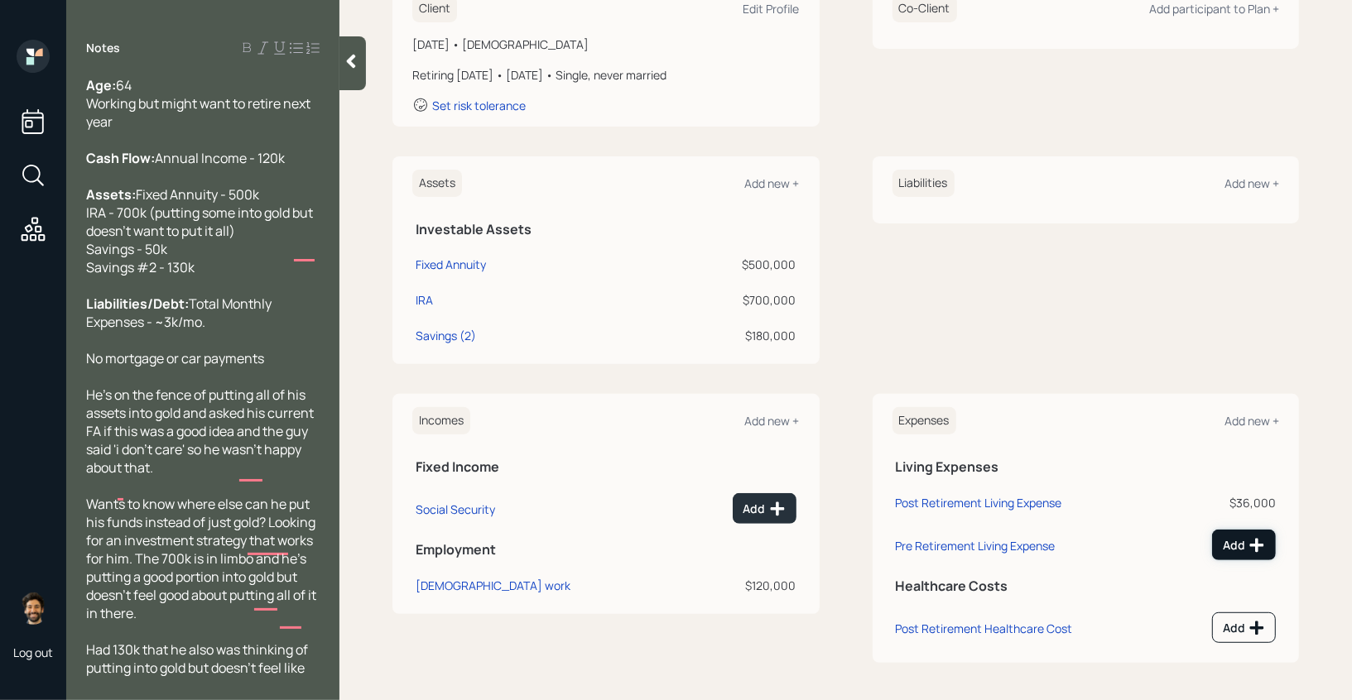
click at [1238, 537] on div "Add" at bounding box center [1244, 545] width 42 height 17
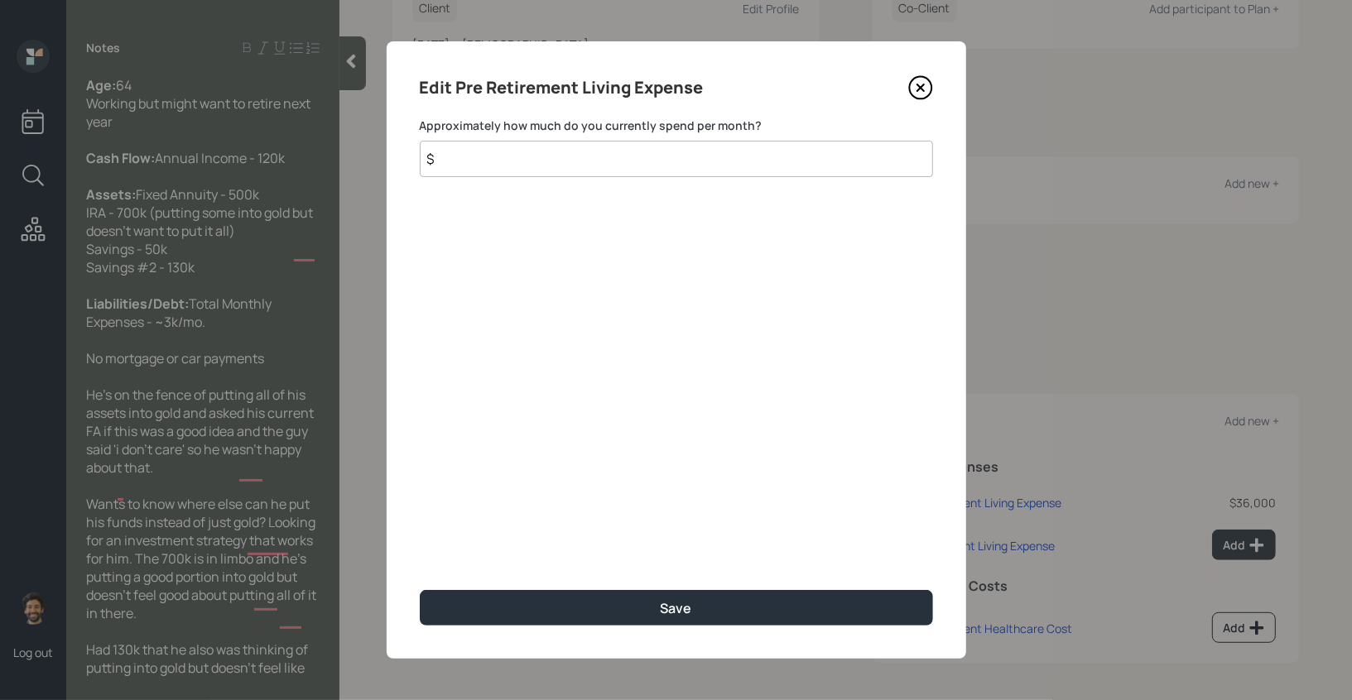
click at [694, 167] on input "$" at bounding box center [676, 159] width 513 height 36
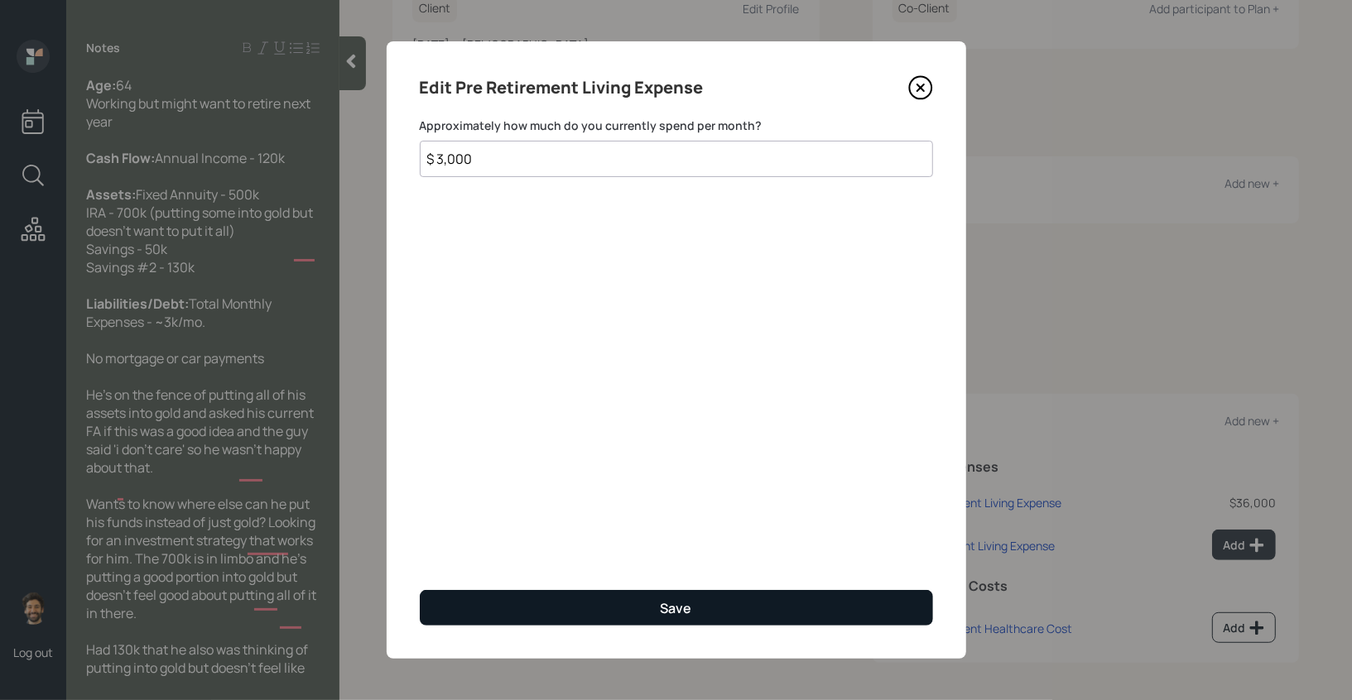
type input "$ 3,000"
click at [560, 610] on button "Save" at bounding box center [676, 608] width 513 height 36
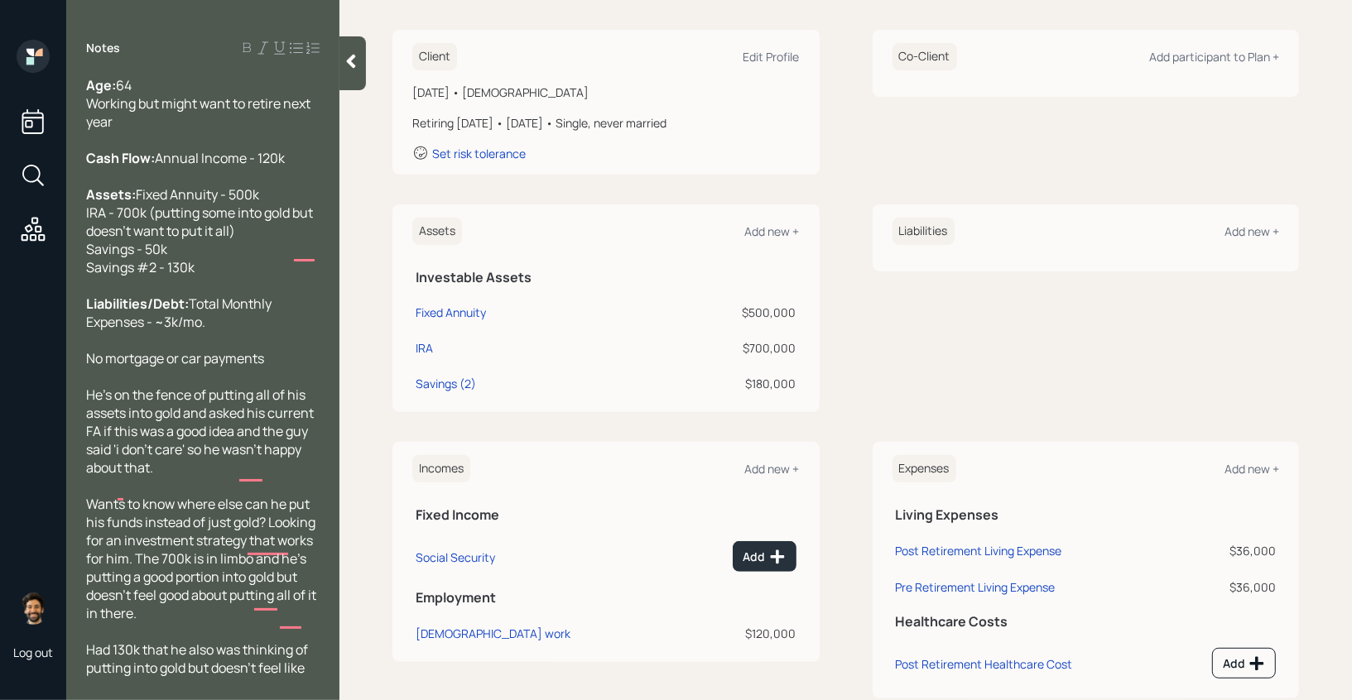
scroll to position [257, 0]
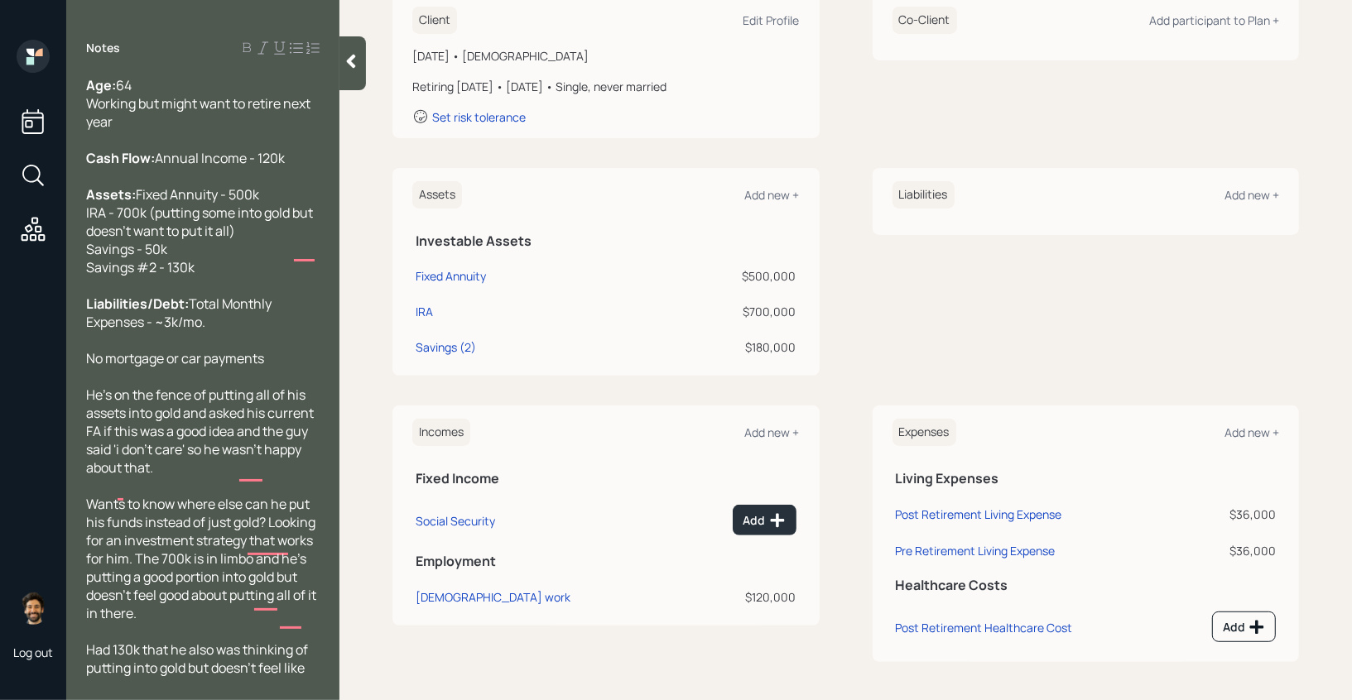
click at [358, 75] on div at bounding box center [352, 63] width 26 height 54
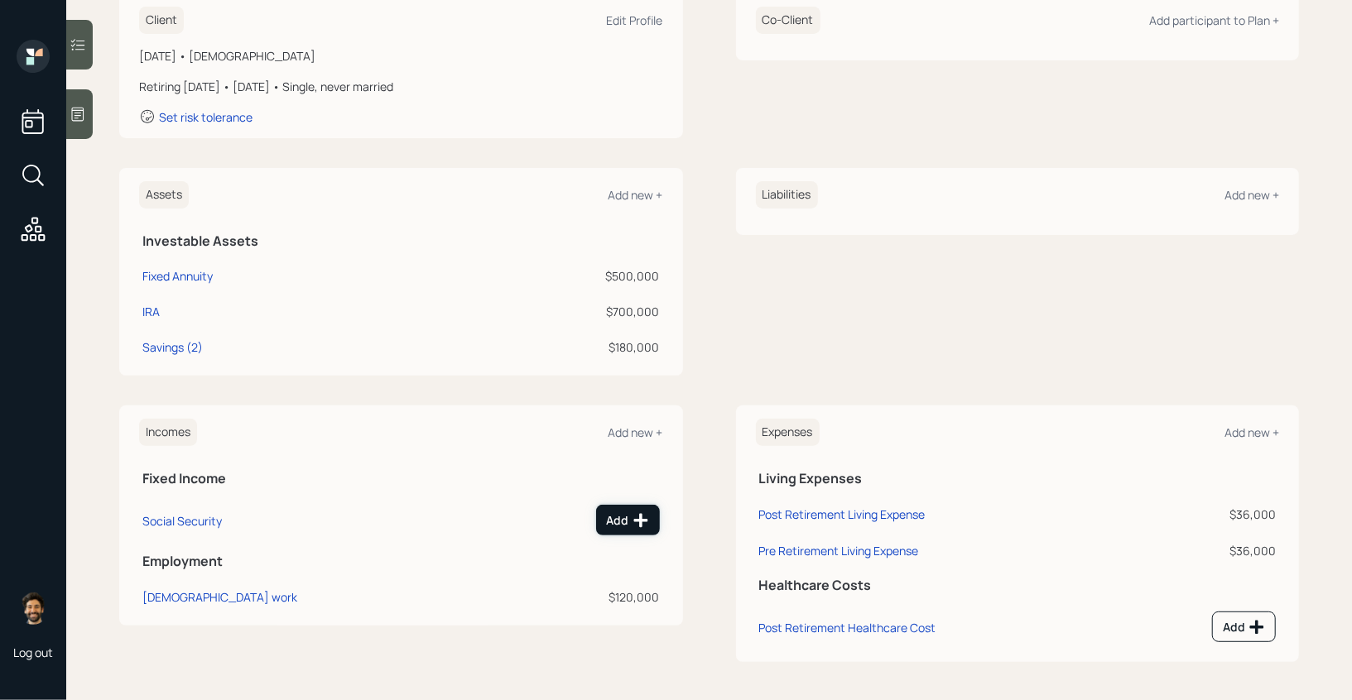
click at [620, 524] on div "Add" at bounding box center [628, 520] width 42 height 17
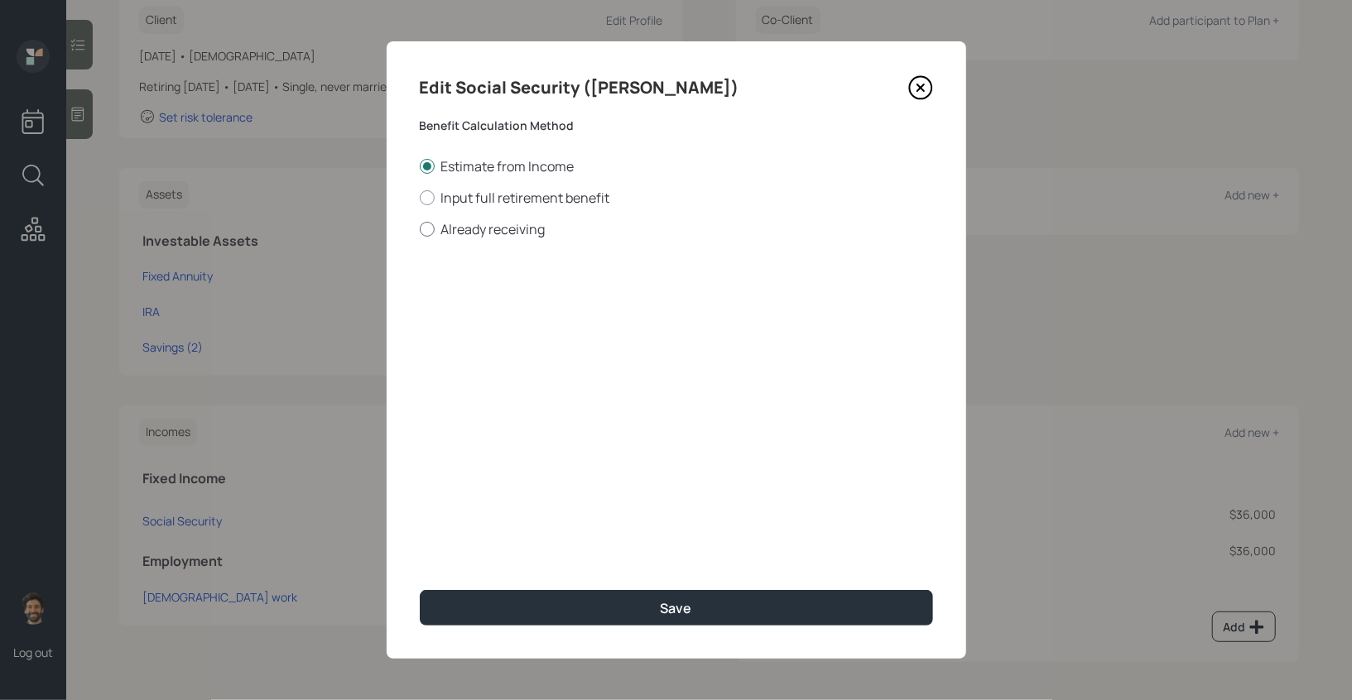
click at [443, 225] on label "Already receiving" at bounding box center [676, 229] width 513 height 18
click at [420, 228] on input "Already receiving" at bounding box center [419, 228] width 1 height 1
radio input "true"
click at [433, 172] on label "Estimate from Income" at bounding box center [676, 166] width 513 height 18
click at [420, 166] on input "Estimate from Income" at bounding box center [419, 166] width 1 height 1
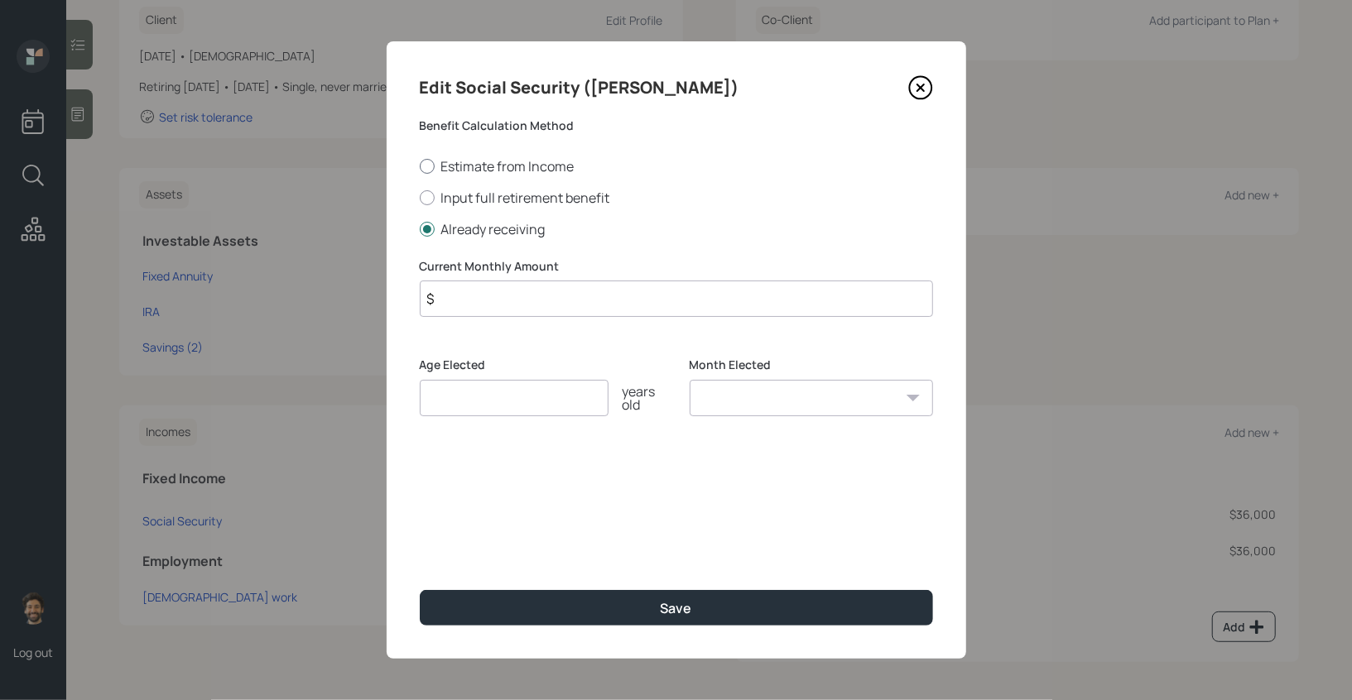
radio input "true"
click at [921, 87] on icon at bounding box center [919, 87] width 7 height 7
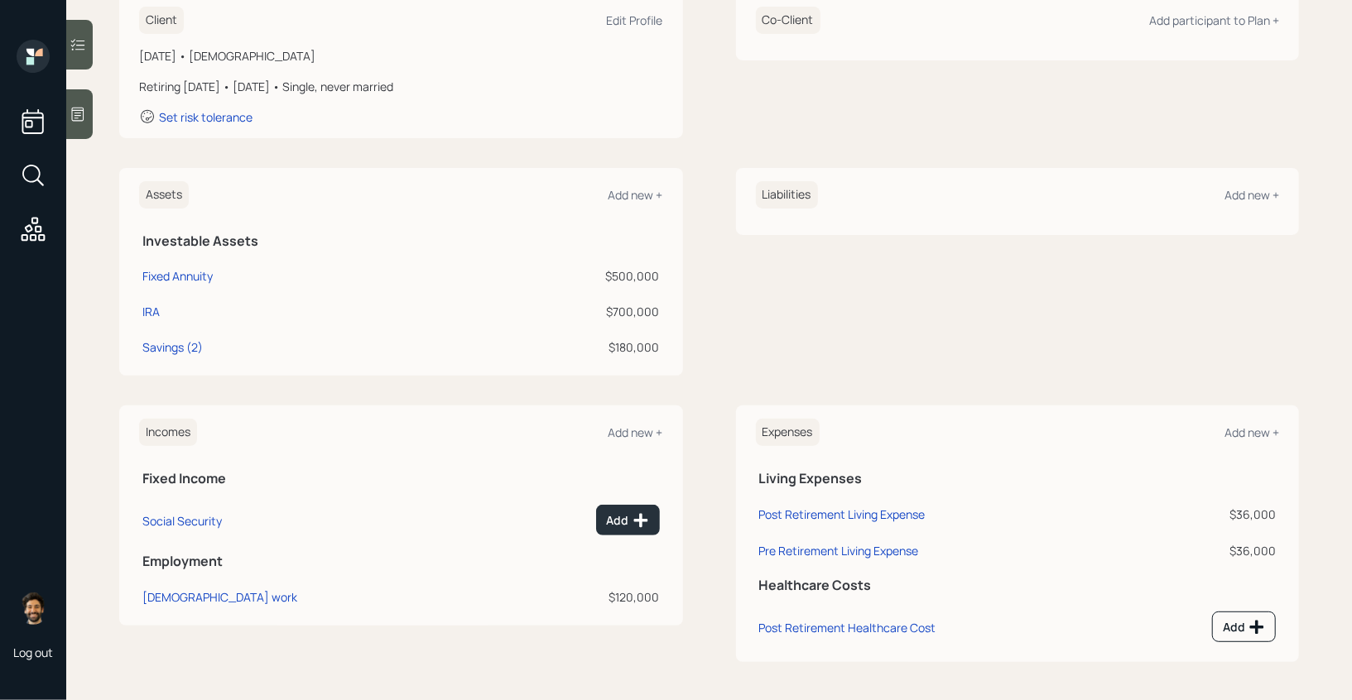
scroll to position [54, 0]
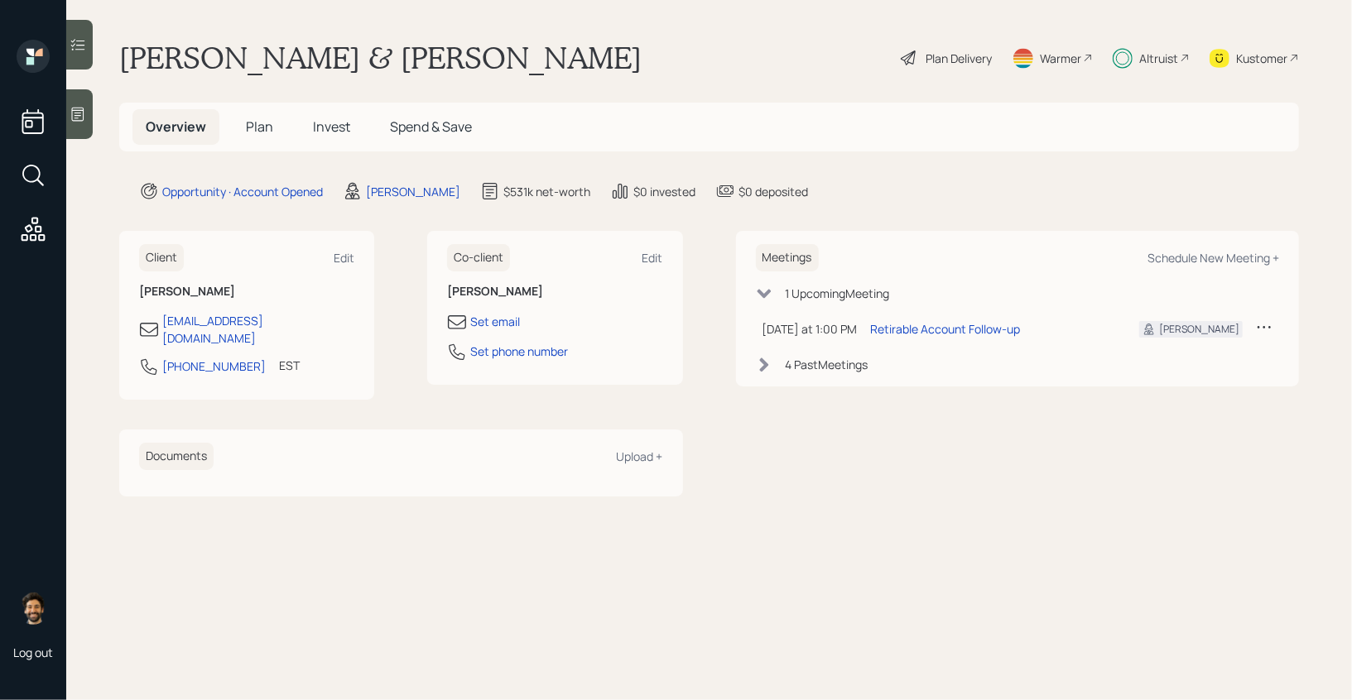
click at [320, 126] on span "Invest" at bounding box center [331, 127] width 37 height 18
